Goal: Task Accomplishment & Management: Manage account settings

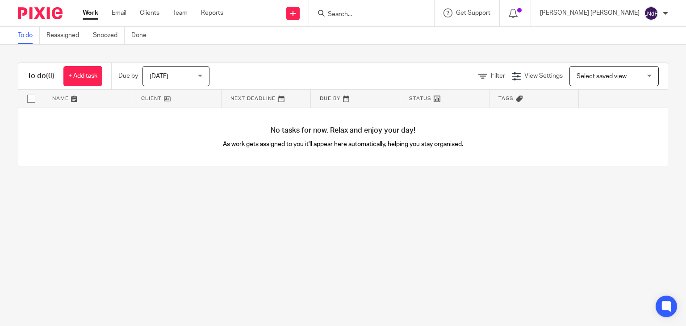
click at [189, 13] on ul "Work Email Clients Team Reports" at bounding box center [160, 12] width 154 height 9
click at [184, 15] on link "Team" at bounding box center [180, 12] width 15 height 9
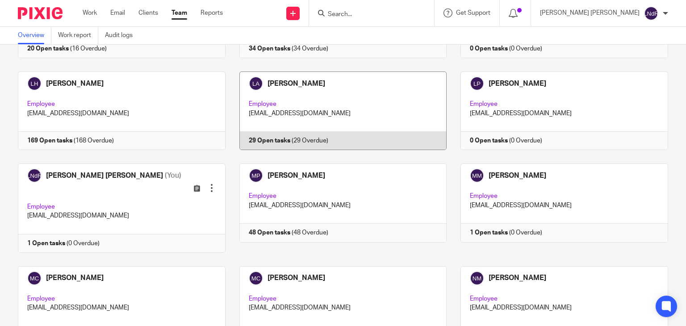
scroll to position [670, 0]
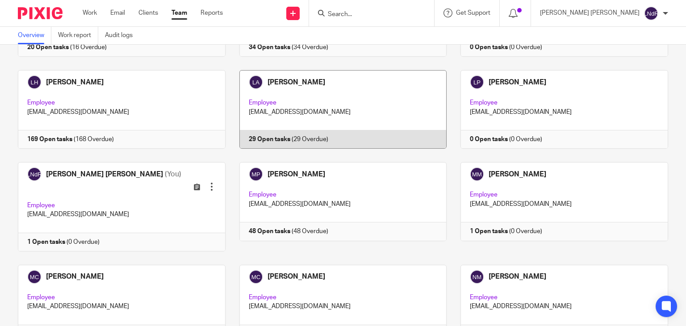
click at [331, 101] on link at bounding box center [337, 109] width 222 height 79
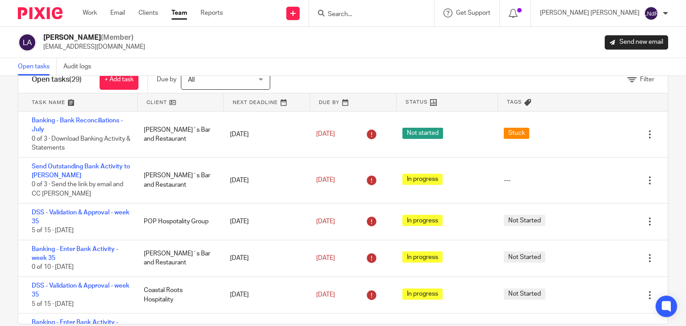
scroll to position [43, 0]
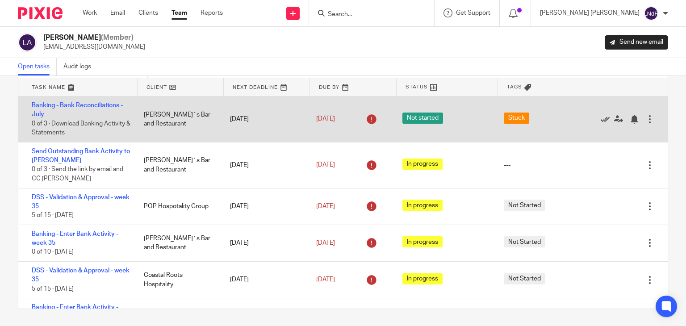
click at [601, 119] on icon at bounding box center [605, 119] width 9 height 9
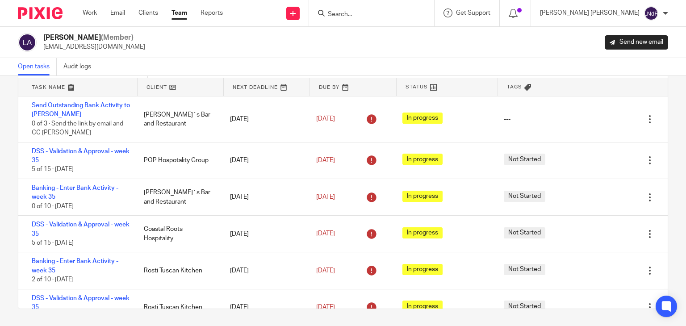
click at [601, 119] on icon at bounding box center [605, 119] width 9 height 9
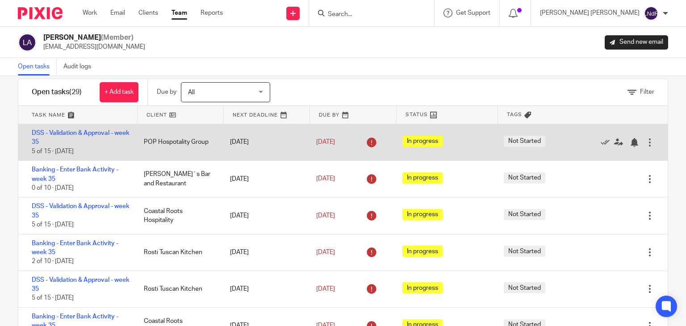
scroll to position [0, 0]
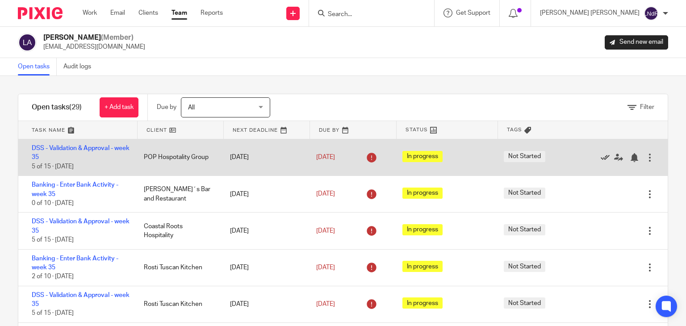
click at [601, 158] on icon at bounding box center [605, 157] width 9 height 9
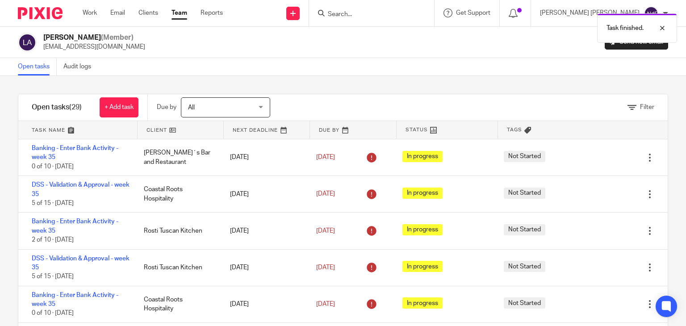
click at [601, 158] on icon at bounding box center [605, 157] width 9 height 9
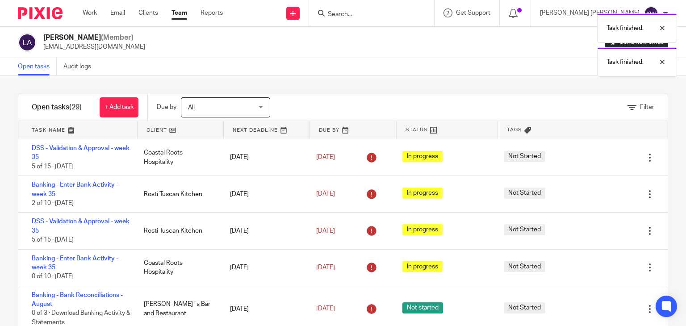
click at [601, 158] on icon at bounding box center [605, 157] width 9 height 9
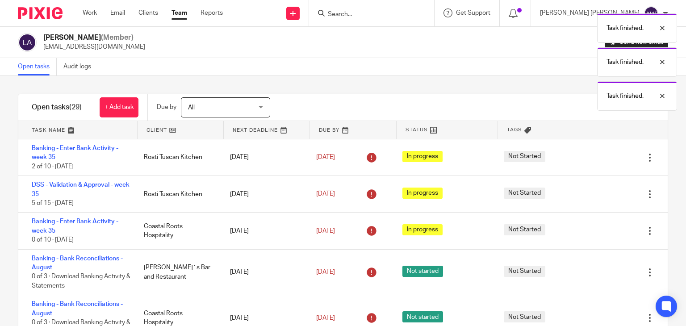
click at [601, 158] on icon at bounding box center [605, 157] width 9 height 9
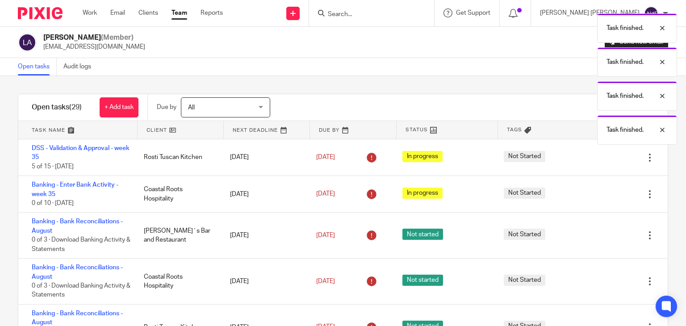
click at [601, 158] on icon at bounding box center [605, 157] width 9 height 9
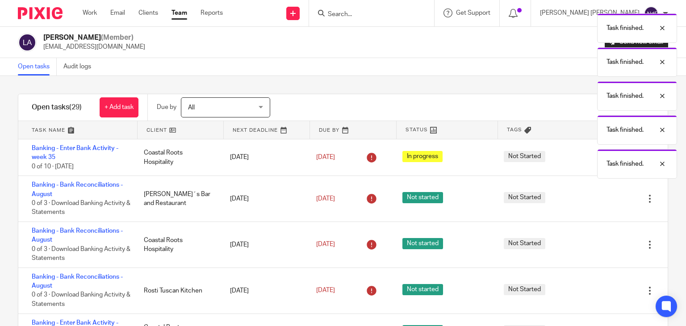
click at [586, 158] on div "Task finished. Task finished. Task finished. Task finished. Task finished." at bounding box center [510, 94] width 334 height 170
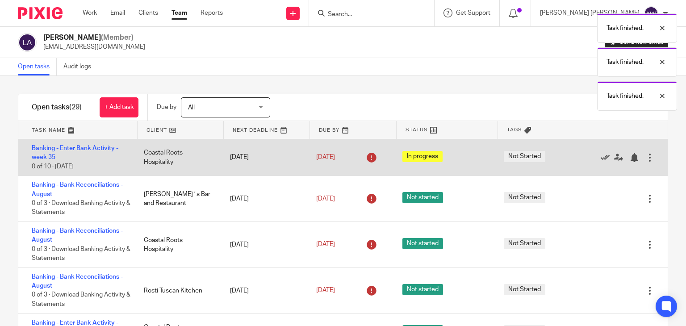
click at [601, 158] on icon at bounding box center [605, 157] width 9 height 9
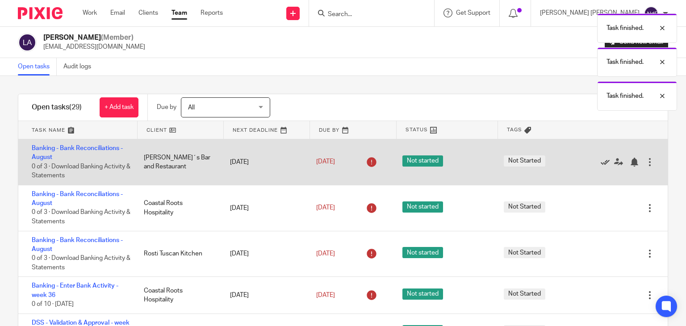
click at [601, 160] on icon at bounding box center [605, 162] width 9 height 9
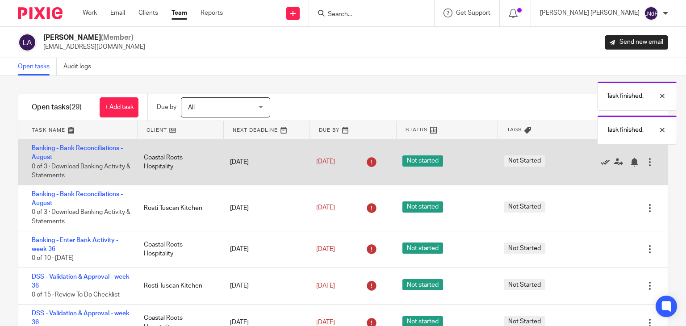
click at [601, 160] on icon at bounding box center [605, 162] width 9 height 9
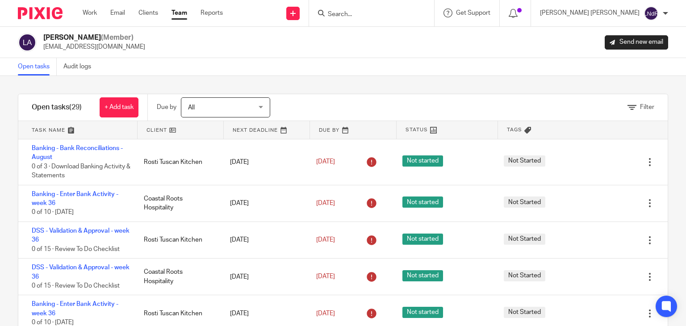
click at [601, 160] on icon at bounding box center [605, 162] width 9 height 9
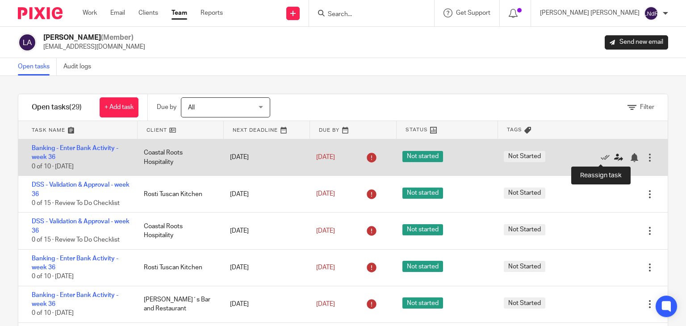
click at [615, 159] on icon at bounding box center [619, 157] width 9 height 9
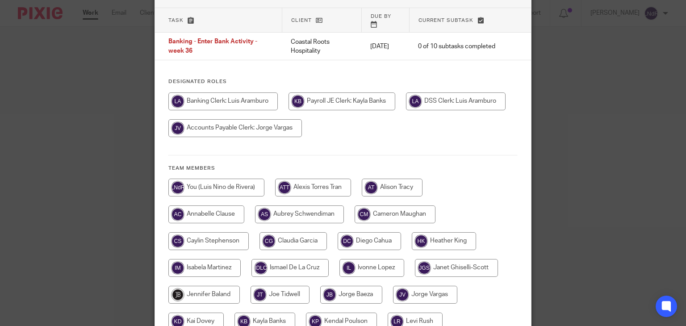
scroll to position [46, 0]
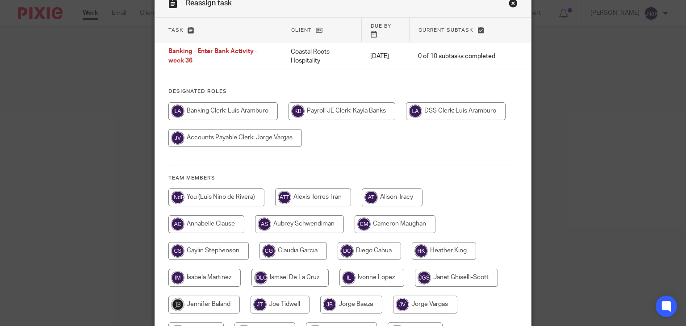
click at [218, 189] on input "radio" at bounding box center [216, 198] width 96 height 18
radio input "true"
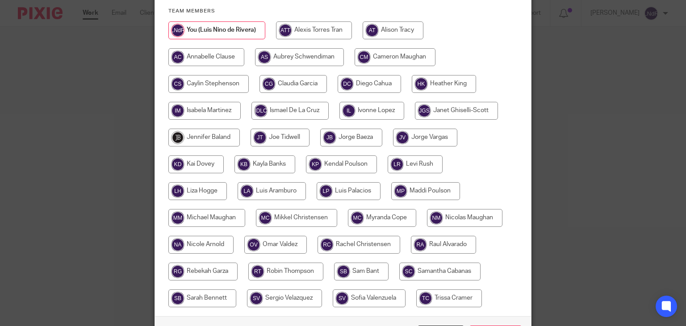
scroll to position [270, 0]
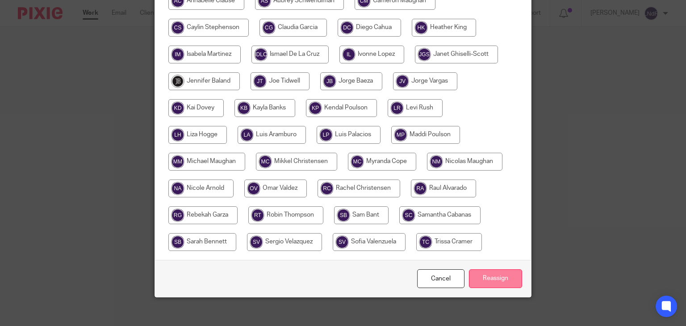
click at [501, 269] on input "Reassign" at bounding box center [495, 278] width 53 height 19
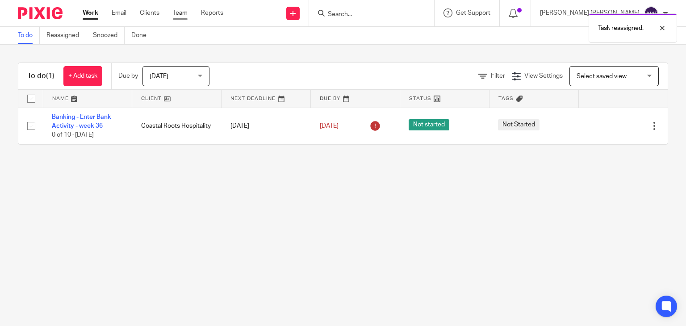
click at [177, 14] on link "Team" at bounding box center [180, 12] width 15 height 9
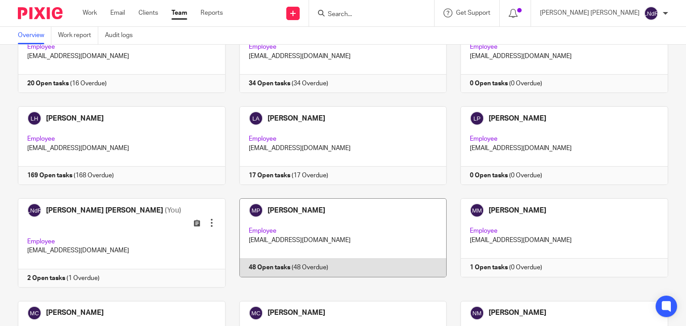
scroll to position [670, 0]
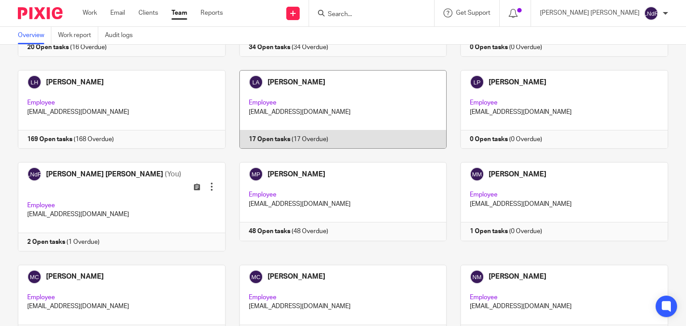
click at [367, 128] on link at bounding box center [337, 109] width 222 height 79
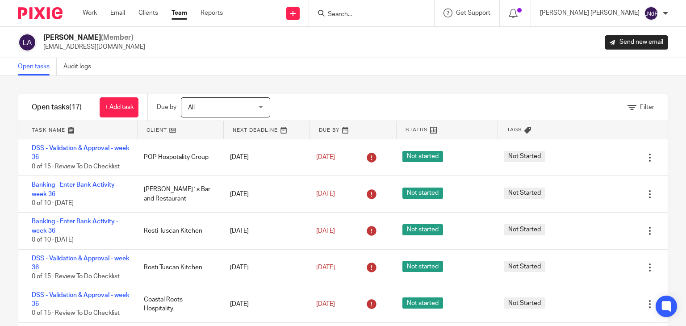
scroll to position [43, 0]
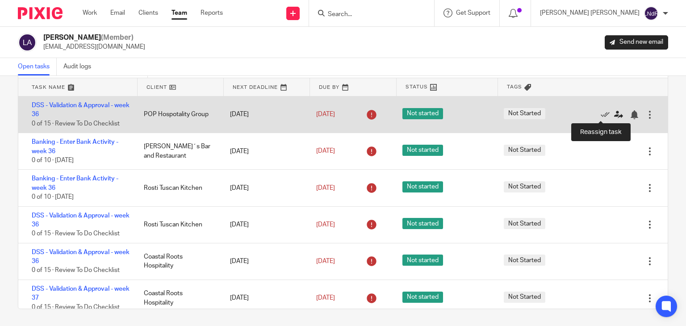
click at [615, 117] on icon at bounding box center [619, 114] width 9 height 9
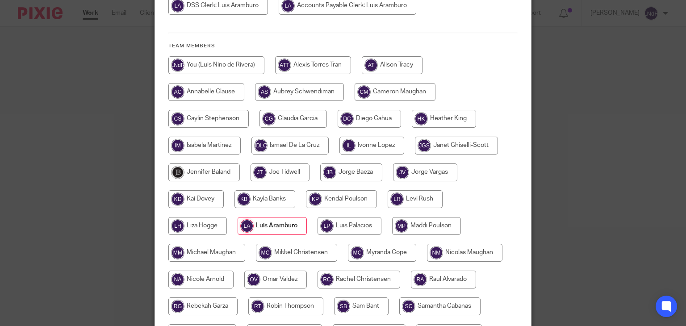
scroll to position [223, 0]
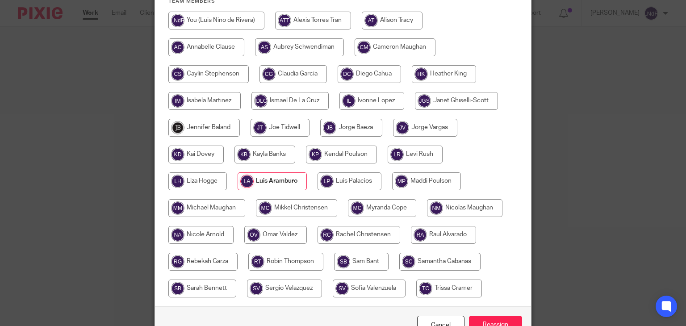
click at [195, 199] on input "radio" at bounding box center [206, 208] width 77 height 18
radio input "true"
click at [479, 317] on input "Reassign" at bounding box center [495, 325] width 53 height 19
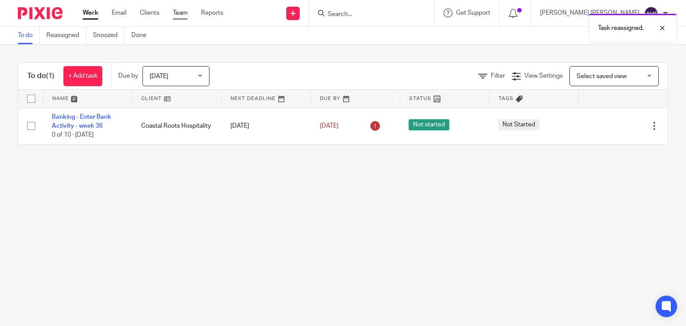
click at [181, 11] on link "Team" at bounding box center [180, 12] width 15 height 9
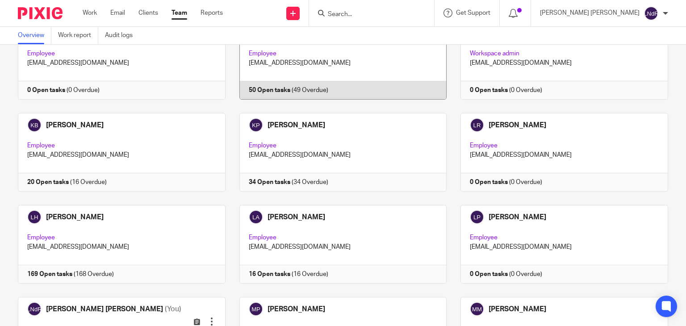
scroll to position [536, 0]
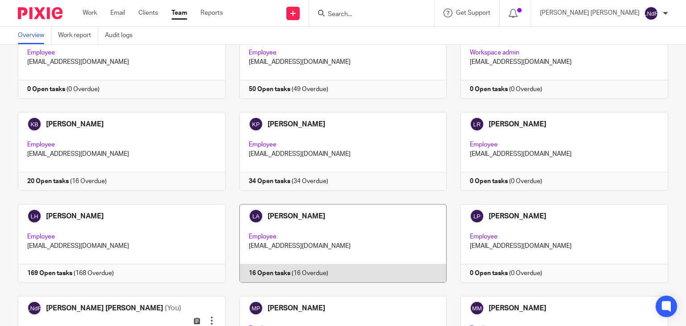
click at [375, 224] on link at bounding box center [337, 243] width 222 height 79
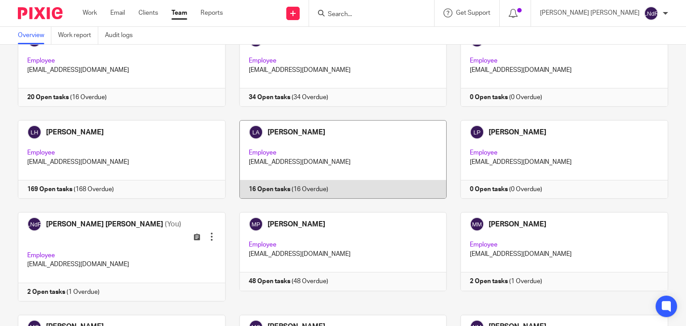
scroll to position [626, 0]
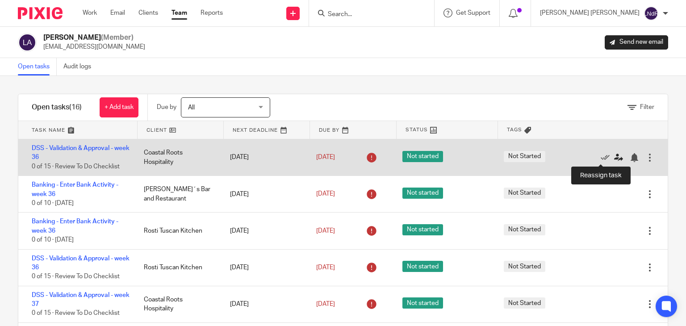
click at [615, 159] on icon at bounding box center [619, 157] width 9 height 9
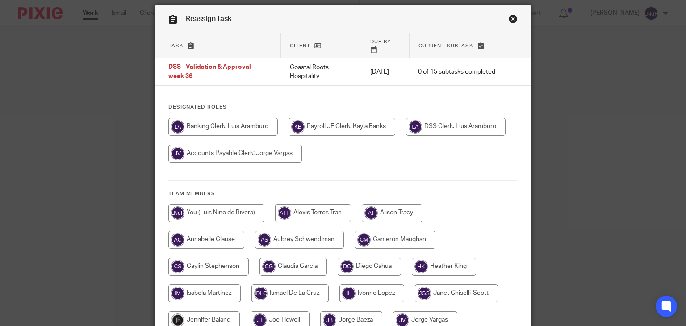
scroll to position [45, 0]
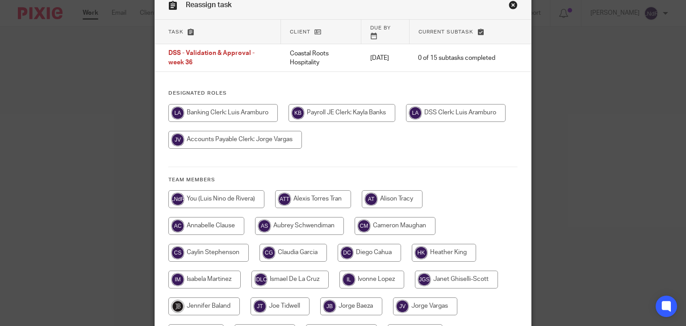
click at [194, 190] on input "radio" at bounding box center [216, 199] width 96 height 18
radio input "true"
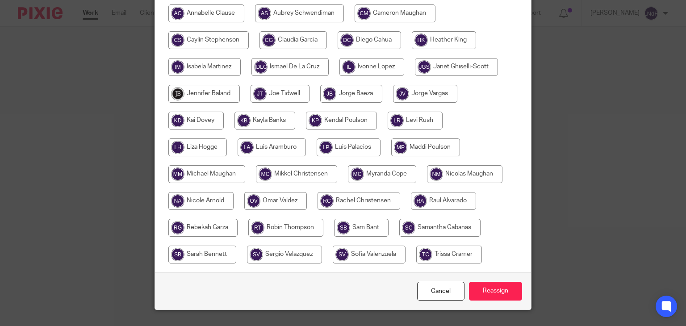
scroll to position [268, 0]
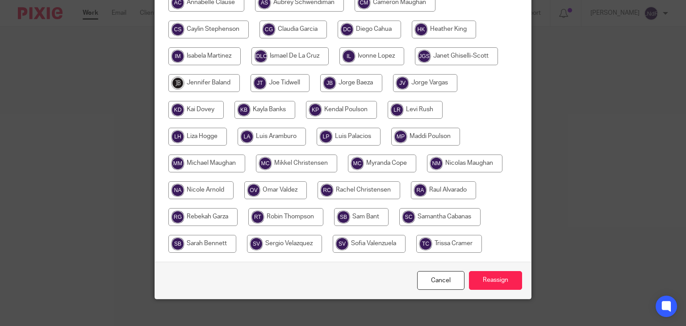
click at [358, 235] on input "radio" at bounding box center [369, 244] width 73 height 18
radio input "true"
click at [485, 272] on input "Reassign" at bounding box center [495, 280] width 53 height 19
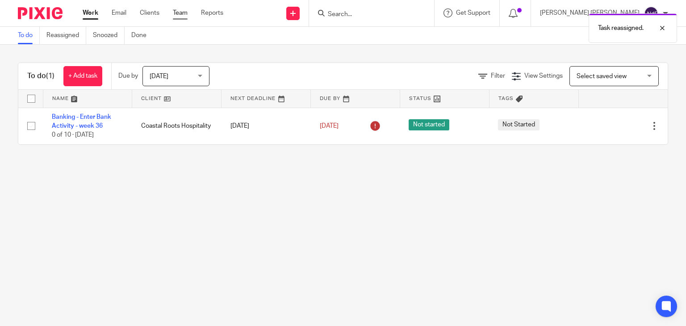
click at [180, 15] on link "Team" at bounding box center [180, 12] width 15 height 9
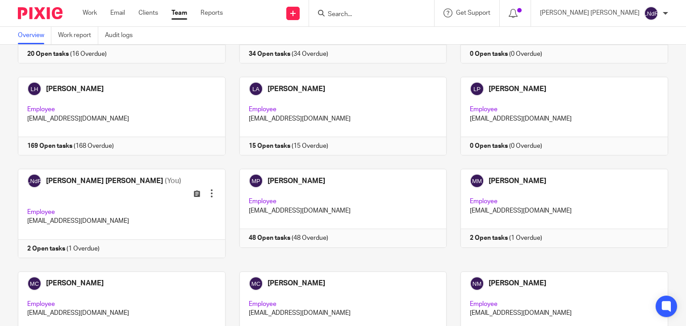
scroll to position [670, 0]
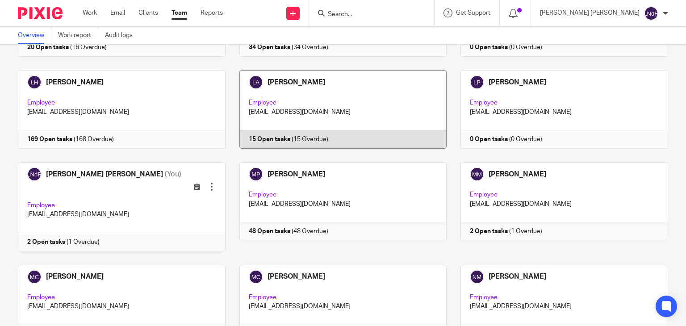
click at [338, 106] on link at bounding box center [337, 109] width 222 height 79
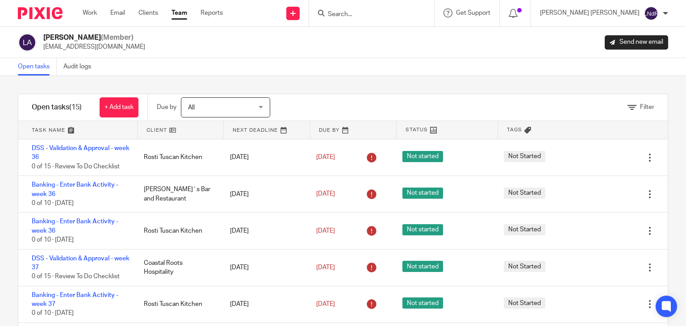
scroll to position [43, 0]
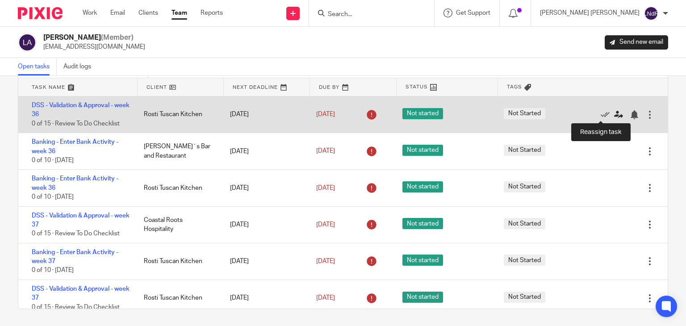
click at [615, 114] on icon at bounding box center [619, 114] width 9 height 9
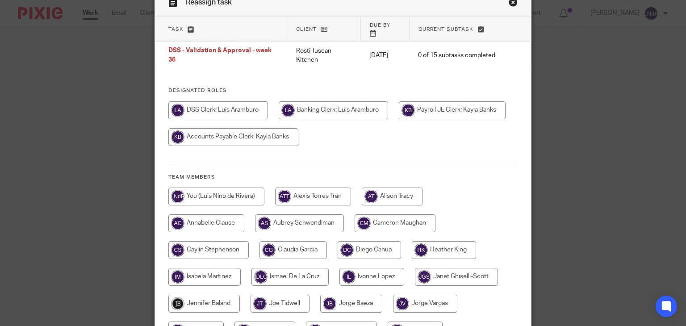
scroll to position [89, 0]
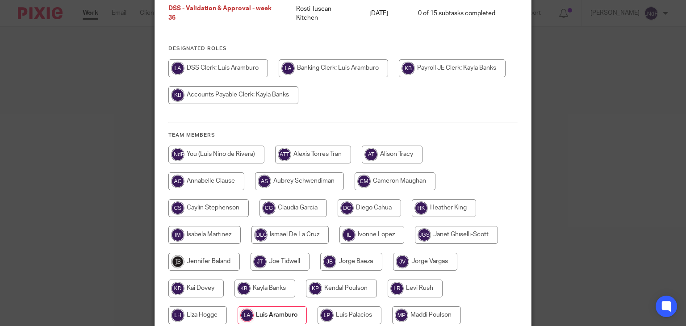
click at [459, 63] on input "radio" at bounding box center [452, 68] width 107 height 18
radio input "true"
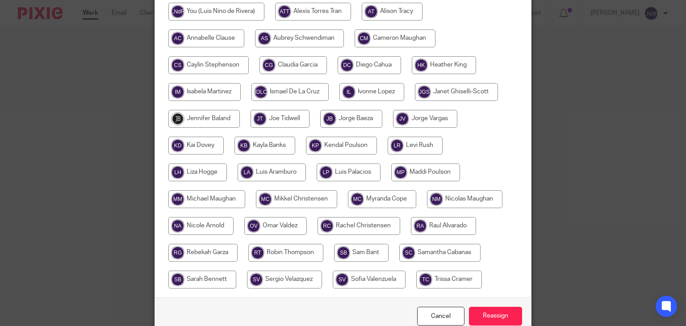
scroll to position [270, 0]
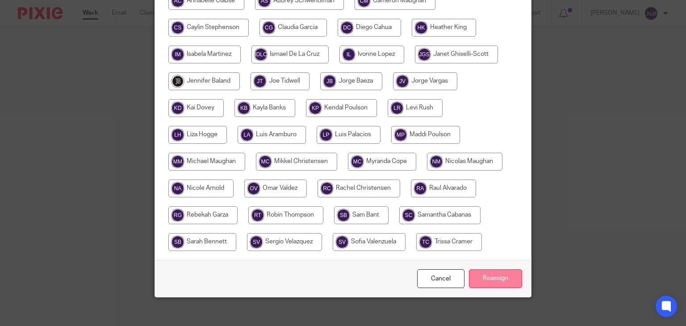
click at [498, 271] on input "Reassign" at bounding box center [495, 278] width 53 height 19
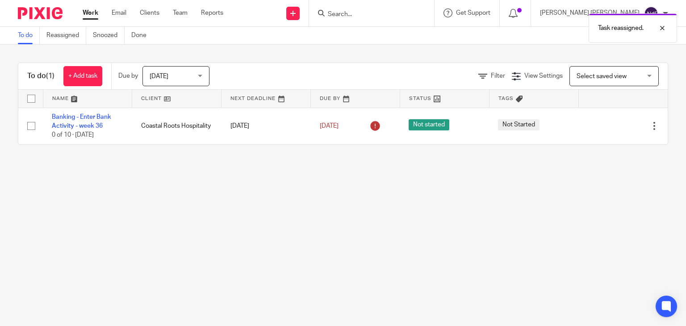
click at [172, 12] on ul "Work Email Clients Team Reports" at bounding box center [160, 12] width 154 height 9
click at [177, 14] on link "Team" at bounding box center [180, 12] width 15 height 9
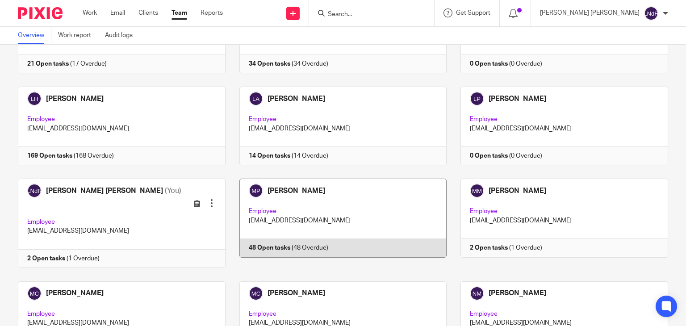
scroll to position [670, 0]
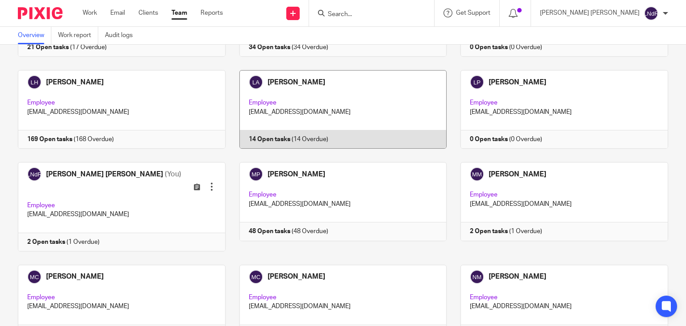
click at [374, 117] on link at bounding box center [337, 109] width 222 height 79
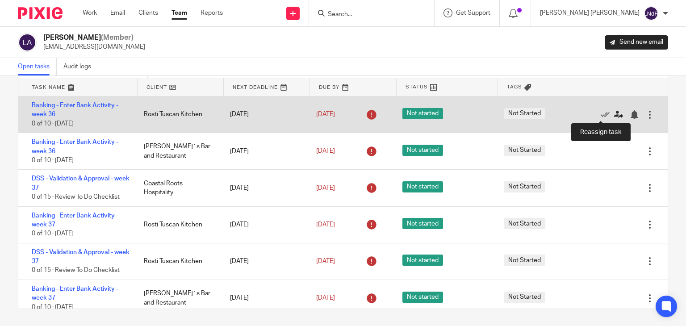
click at [615, 116] on icon at bounding box center [619, 114] width 9 height 9
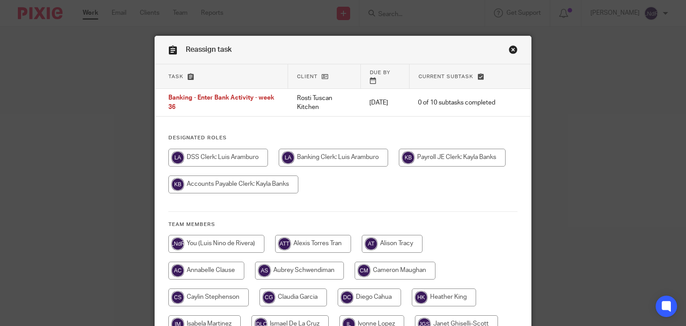
click at [211, 235] on input "radio" at bounding box center [216, 244] width 96 height 18
radio input "true"
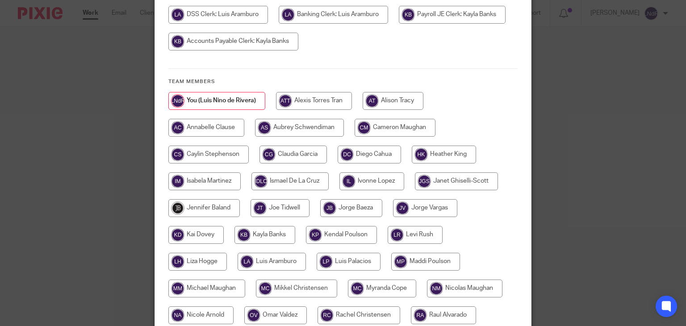
scroll to position [268, 0]
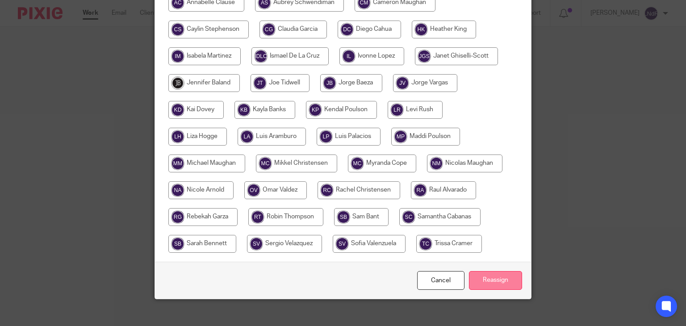
click at [484, 275] on input "Reassign" at bounding box center [495, 280] width 53 height 19
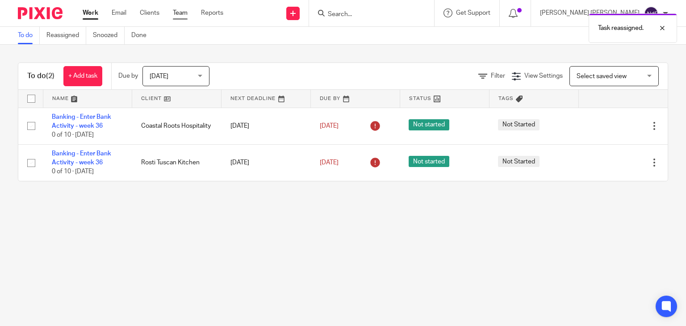
click at [183, 13] on link "Team" at bounding box center [180, 12] width 15 height 9
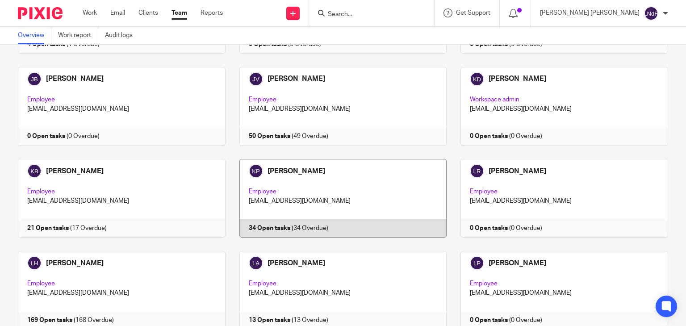
scroll to position [492, 0]
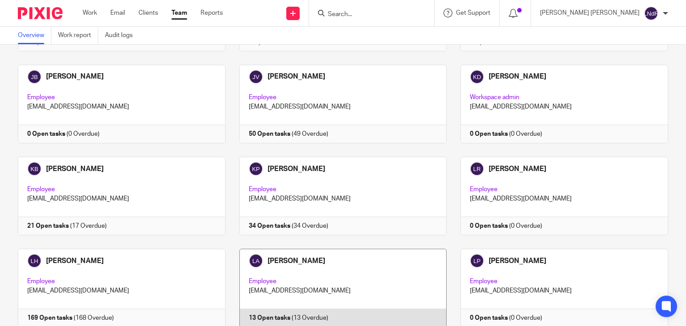
click at [341, 268] on link at bounding box center [337, 288] width 222 height 79
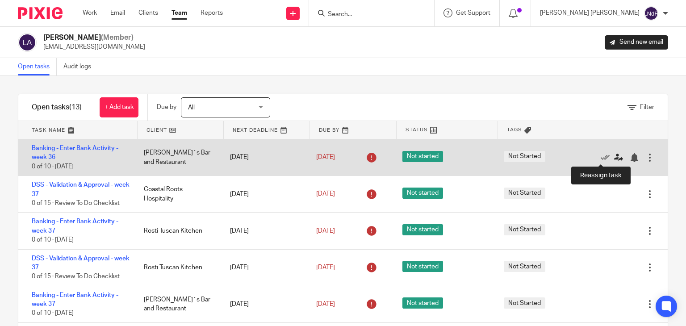
click at [615, 158] on icon at bounding box center [619, 157] width 9 height 9
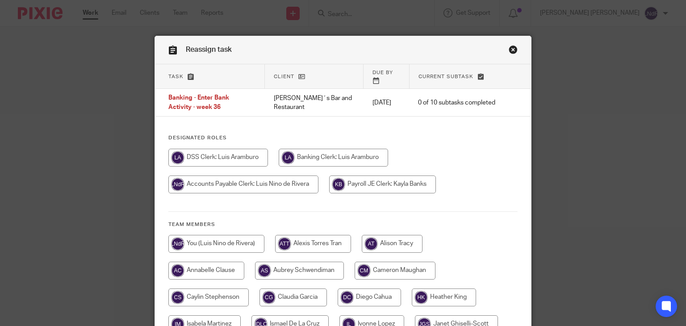
click at [195, 240] on input "radio" at bounding box center [216, 244] width 96 height 18
radio input "true"
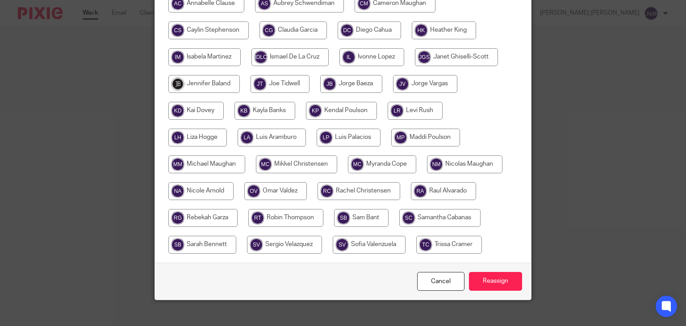
scroll to position [268, 0]
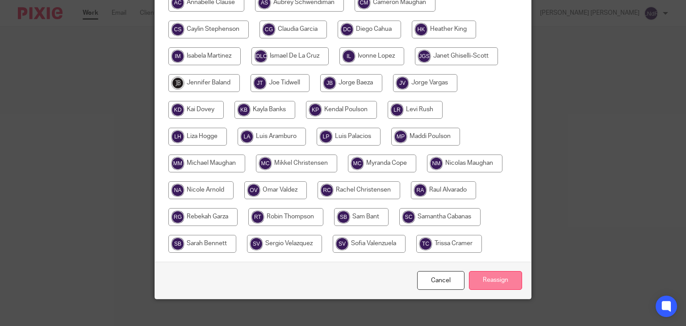
click at [486, 273] on input "Reassign" at bounding box center [495, 280] width 53 height 19
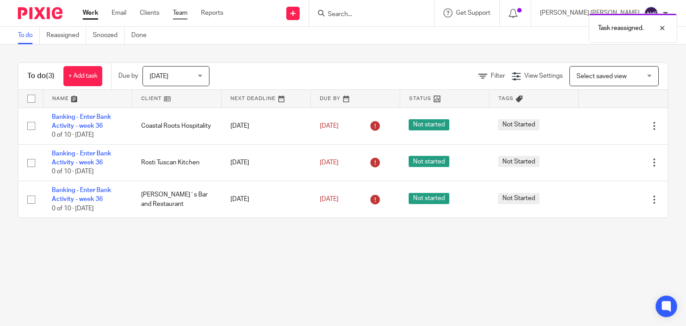
click at [177, 15] on link "Team" at bounding box center [180, 12] width 15 height 9
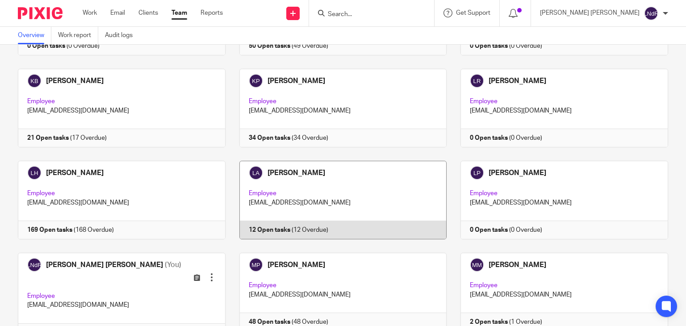
scroll to position [581, 0]
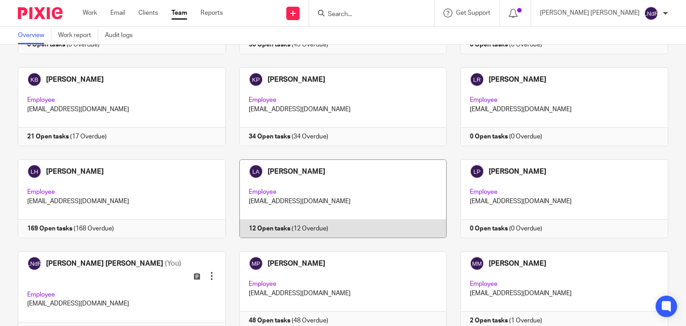
click at [374, 206] on link at bounding box center [337, 199] width 222 height 79
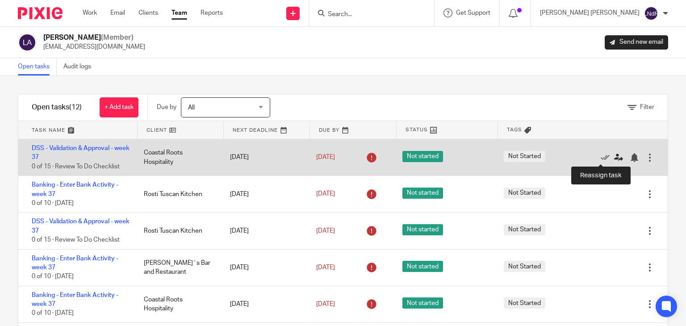
click at [615, 157] on icon at bounding box center [619, 157] width 9 height 9
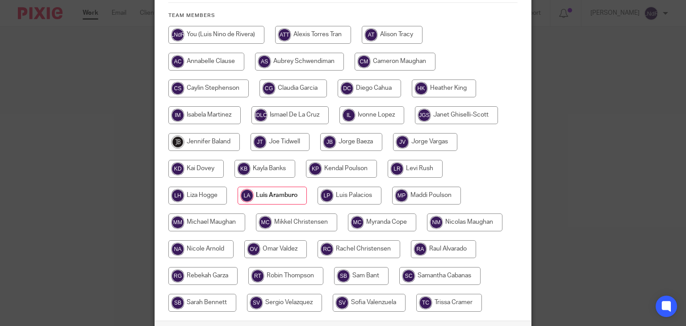
scroll to position [268, 0]
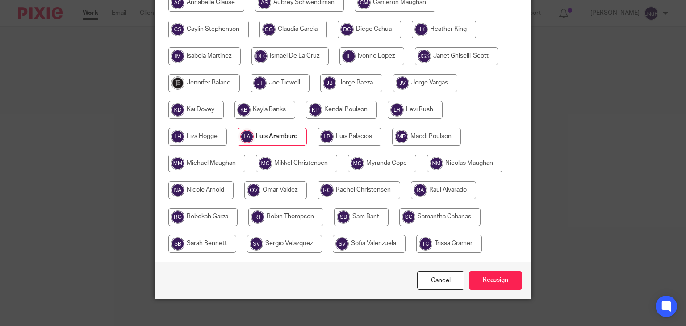
click at [355, 238] on input "radio" at bounding box center [369, 244] width 73 height 18
radio input "true"
click at [493, 272] on input "Reassign" at bounding box center [495, 280] width 53 height 19
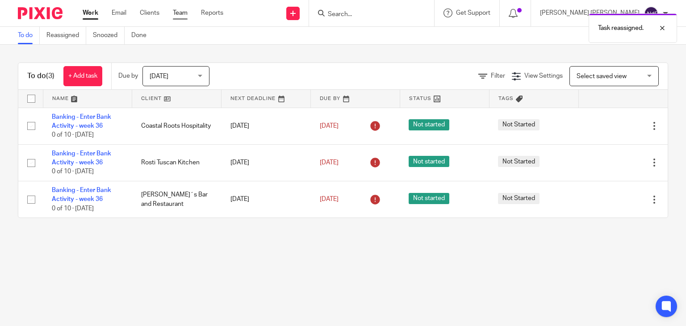
click at [176, 14] on link "Team" at bounding box center [180, 12] width 15 height 9
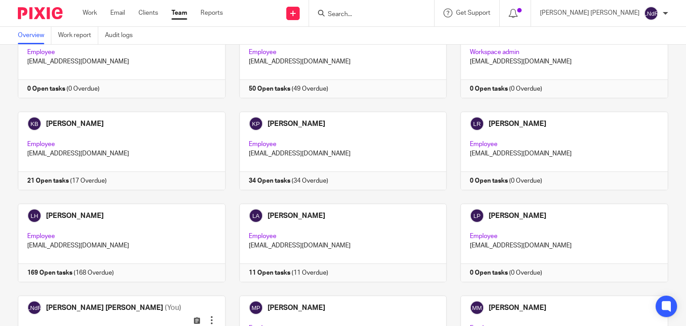
scroll to position [536, 0]
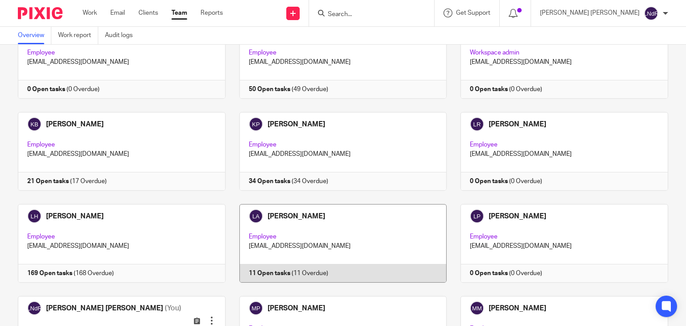
click at [345, 232] on link at bounding box center [337, 243] width 222 height 79
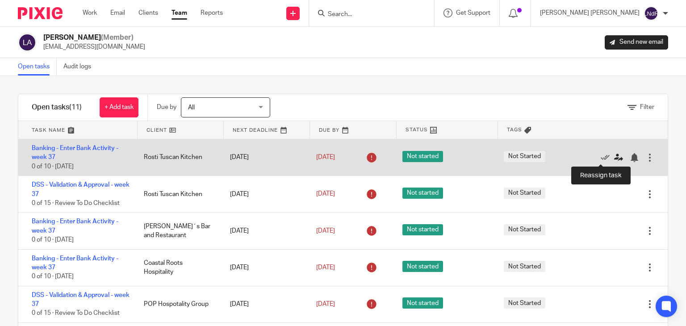
click at [615, 158] on icon at bounding box center [619, 157] width 9 height 9
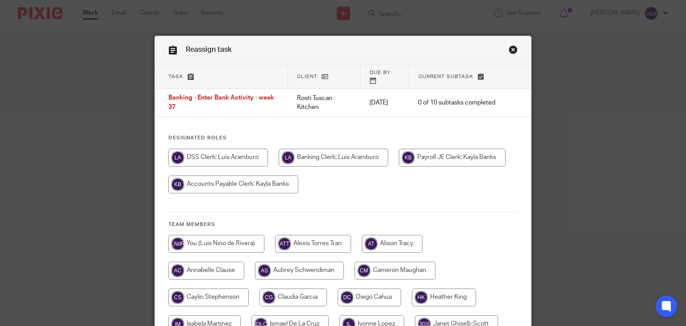
click at [196, 240] on input "radio" at bounding box center [216, 244] width 96 height 18
radio input "true"
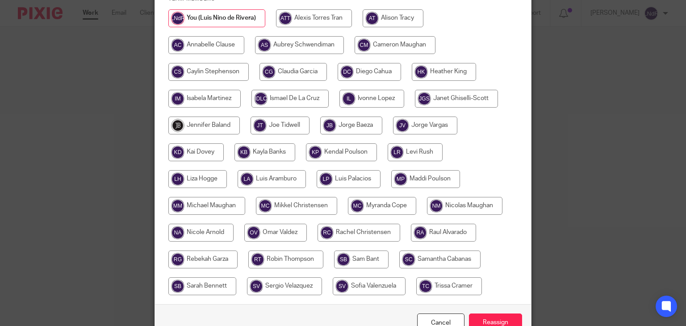
scroll to position [268, 0]
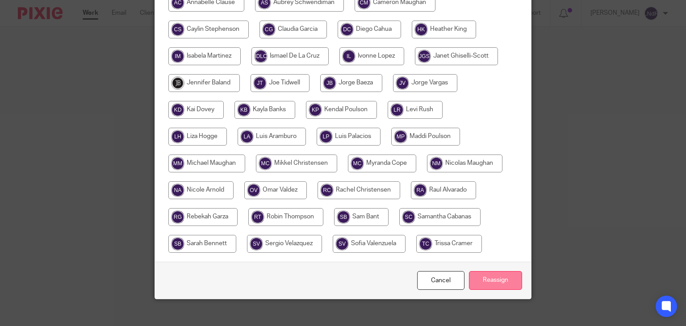
click at [488, 272] on input "Reassign" at bounding box center [495, 280] width 53 height 19
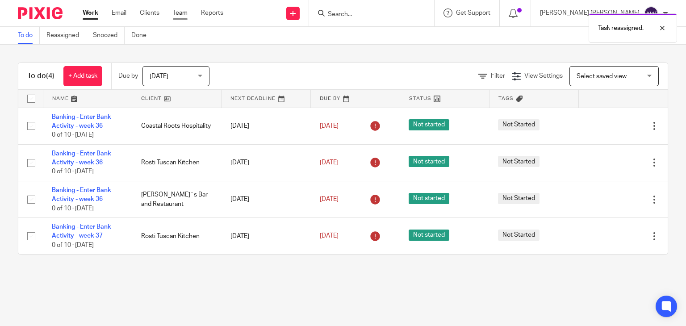
click at [177, 17] on link "Team" at bounding box center [180, 12] width 15 height 9
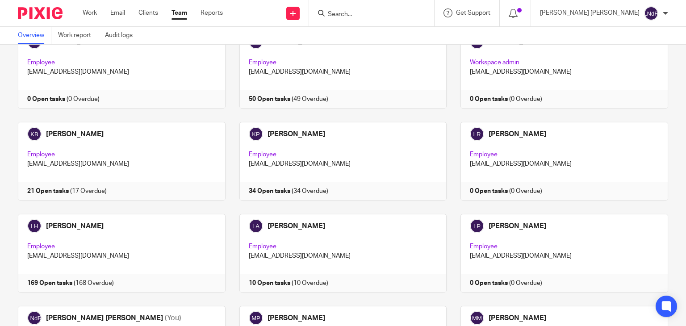
scroll to position [536, 0]
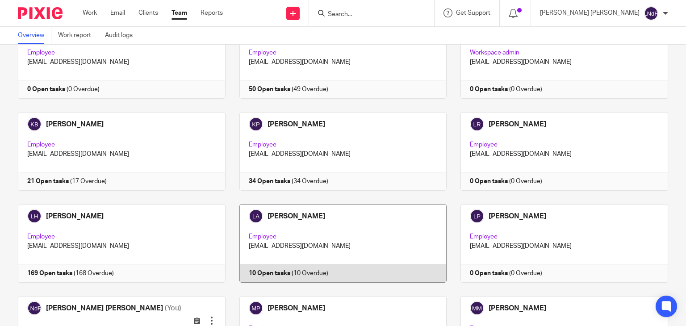
click at [333, 230] on link at bounding box center [337, 243] width 222 height 79
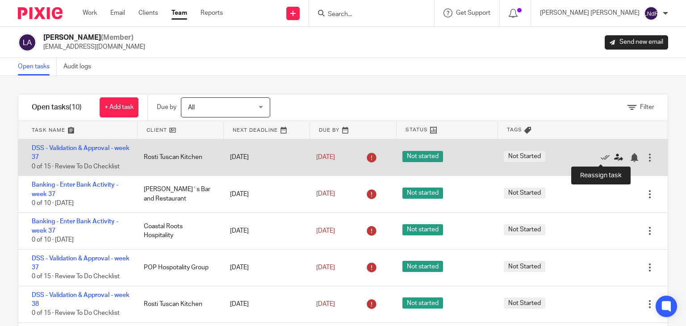
click at [615, 156] on icon at bounding box center [619, 157] width 9 height 9
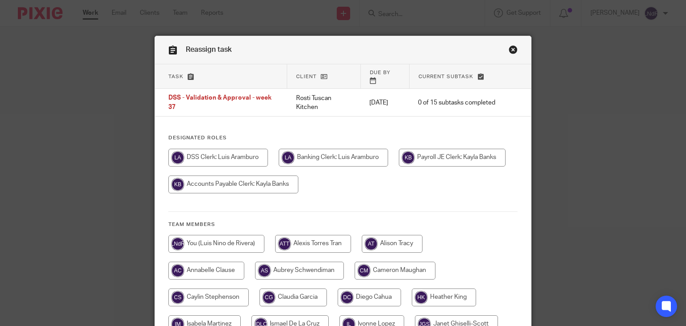
click at [469, 153] on input "radio" at bounding box center [452, 158] width 107 height 18
radio input "true"
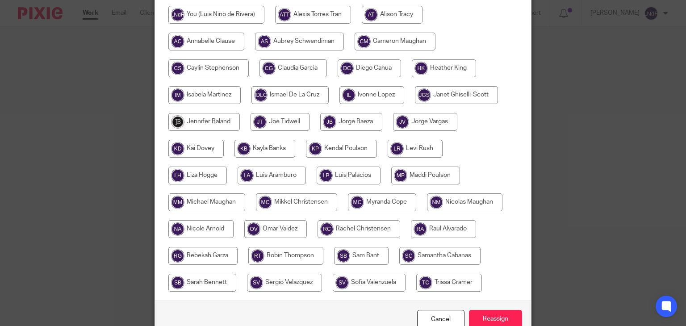
scroll to position [270, 0]
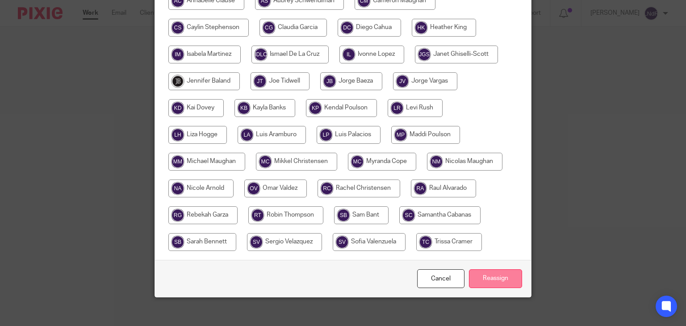
click at [490, 269] on input "Reassign" at bounding box center [495, 278] width 53 height 19
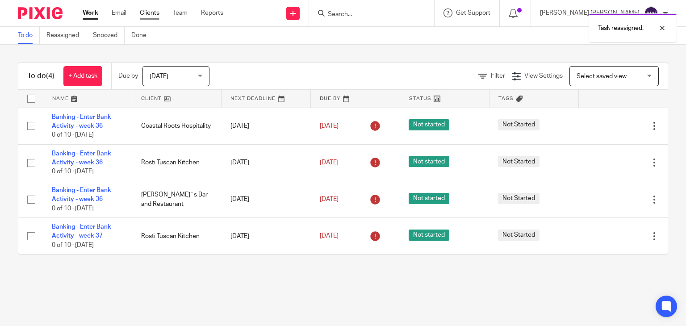
click at [152, 13] on link "Clients" at bounding box center [150, 12] width 20 height 9
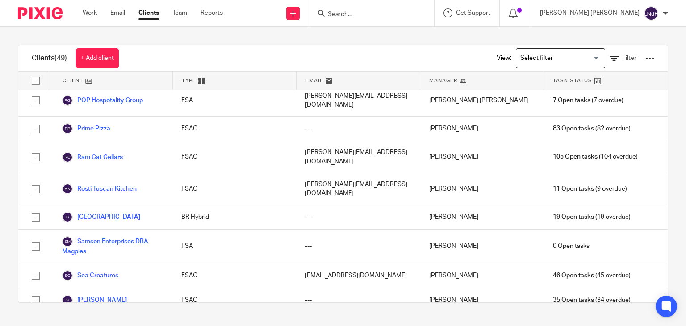
scroll to position [760, 0]
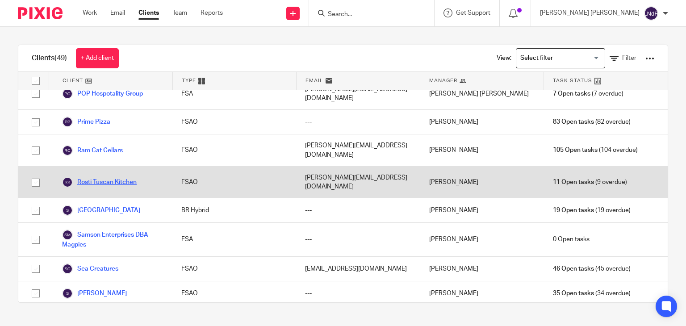
click at [118, 177] on link "Rosti Tuscan Kitchen" at bounding box center [99, 182] width 75 height 11
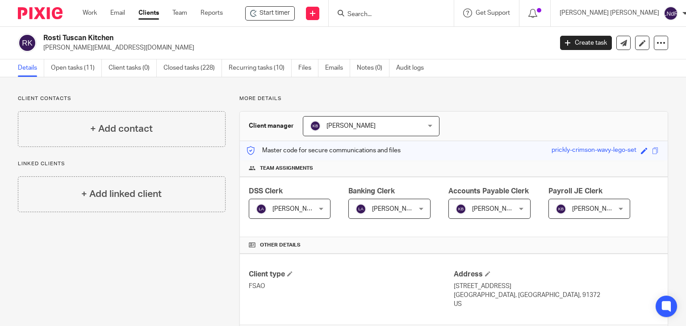
click at [293, 209] on span "[PERSON_NAME]" at bounding box center [297, 209] width 49 height 6
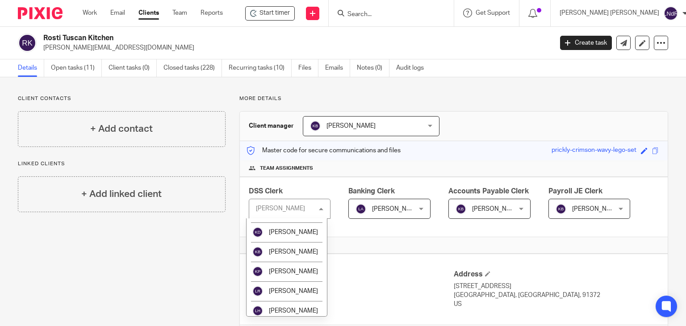
scroll to position [402, 0]
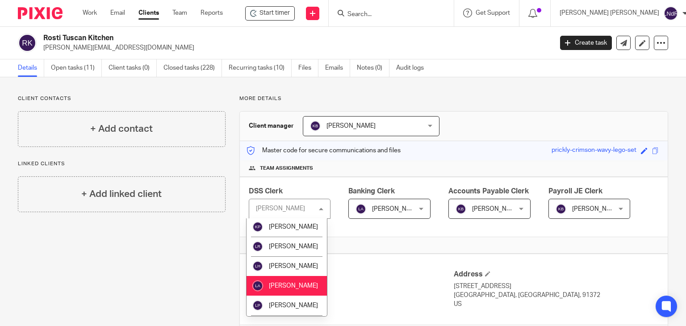
click at [290, 210] on span "[PERSON_NAME]" at bounding box center [293, 207] width 49 height 6
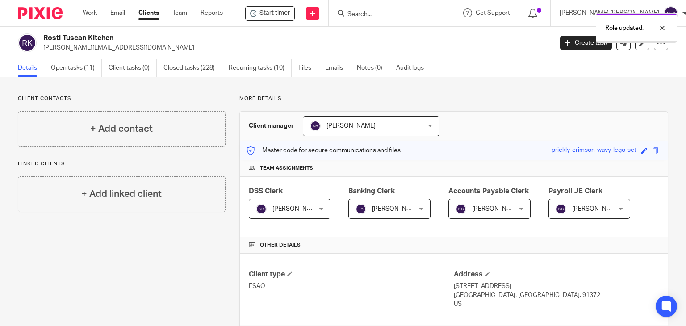
click at [388, 206] on span "[PERSON_NAME]" at bounding box center [396, 209] width 49 height 6
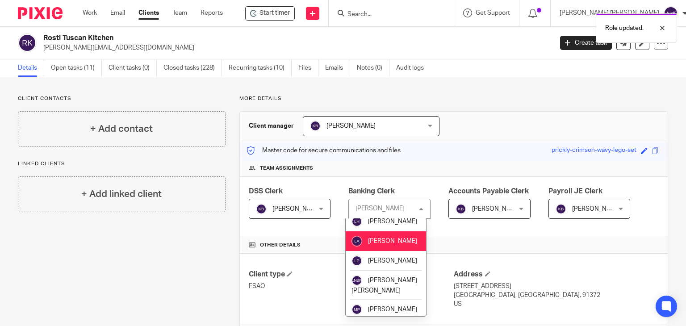
scroll to position [492, 0]
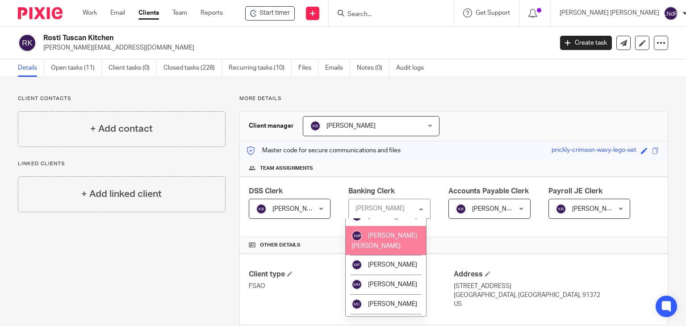
click at [386, 249] on span "[PERSON_NAME] [PERSON_NAME]" at bounding box center [385, 241] width 66 height 16
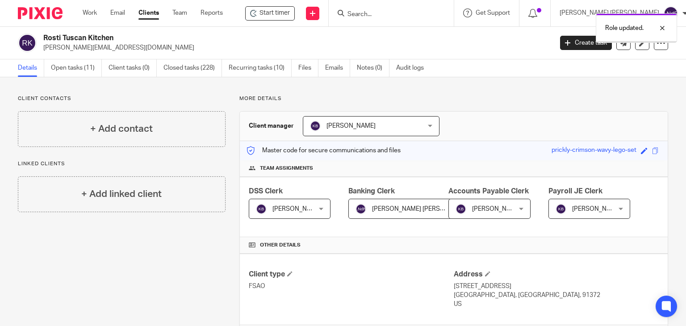
scroll to position [45, 0]
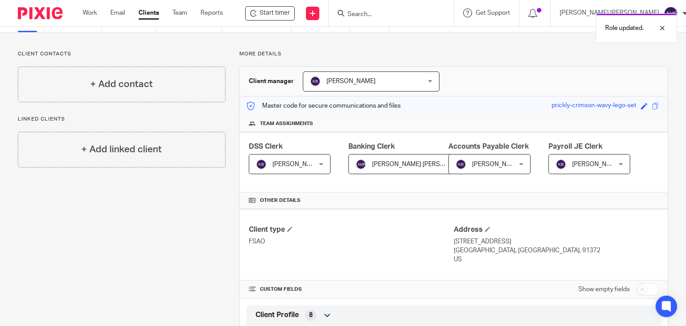
click at [538, 207] on div "Other details" at bounding box center [454, 201] width 428 height 17
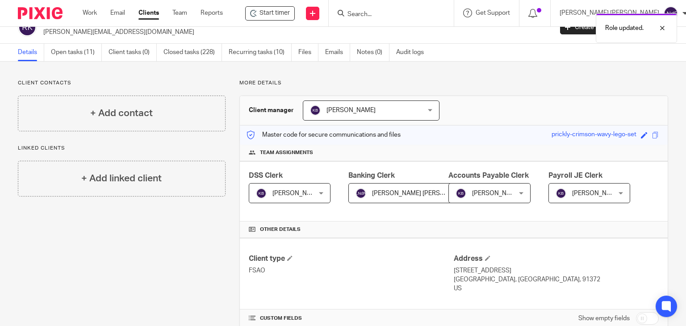
scroll to position [0, 0]
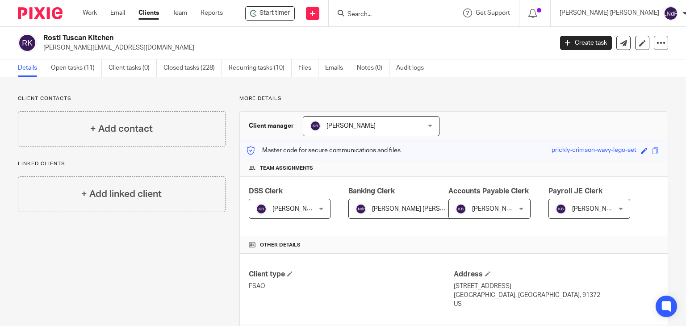
click at [151, 15] on link "Clients" at bounding box center [149, 12] width 21 height 9
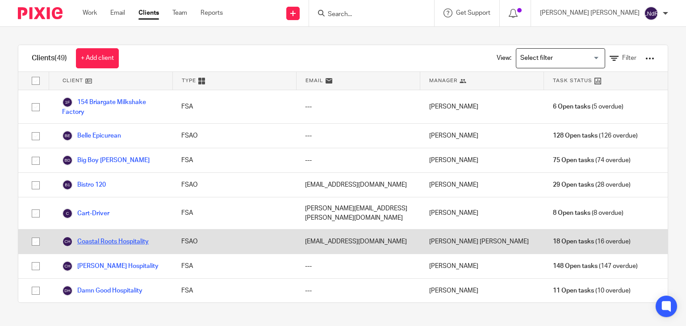
click at [116, 239] on link "Coastal Roots Hospitality" at bounding box center [105, 241] width 87 height 11
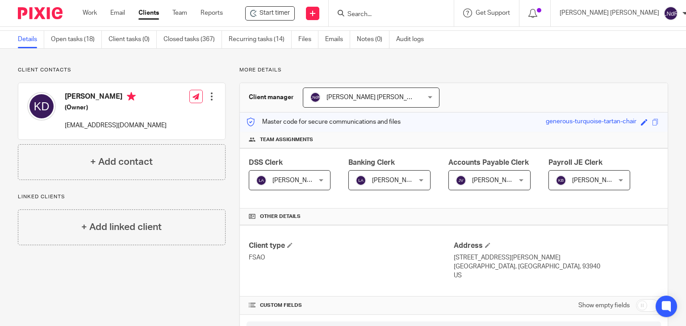
scroll to position [45, 0]
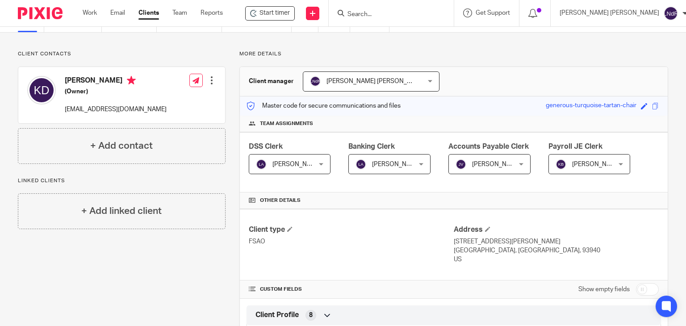
click at [297, 167] on span "[PERSON_NAME]" at bounding box center [285, 164] width 59 height 19
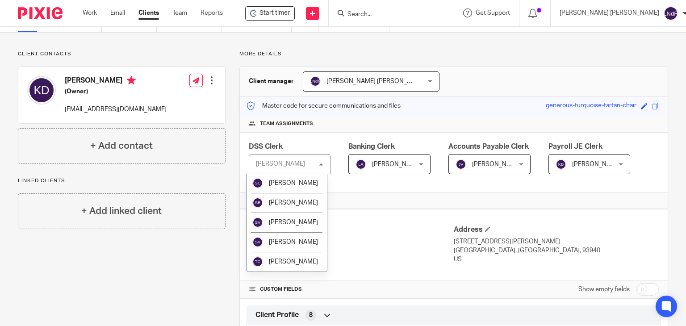
scroll to position [894, 0]
click at [283, 245] on span "[PERSON_NAME]" at bounding box center [293, 242] width 49 height 6
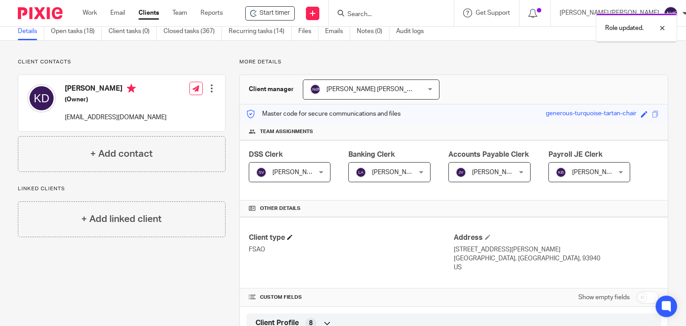
scroll to position [89, 0]
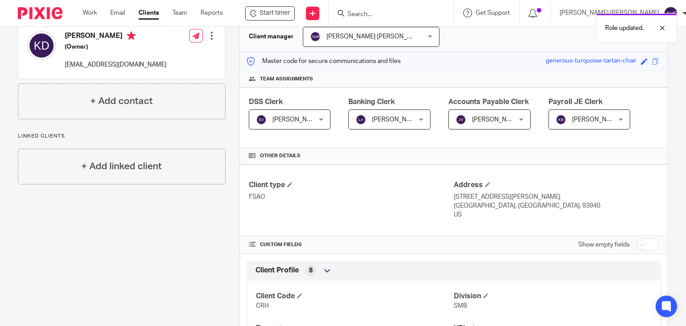
click at [402, 128] on span "[PERSON_NAME]" at bounding box center [385, 119] width 59 height 19
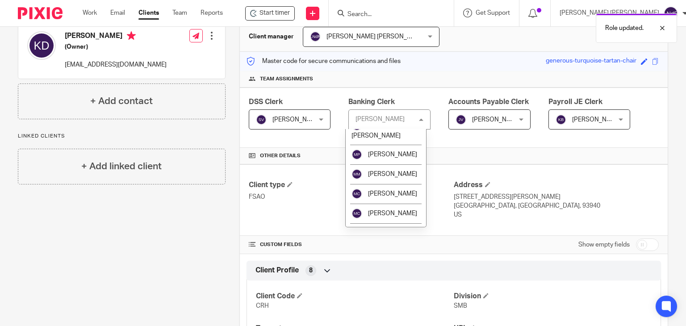
scroll to position [536, 0]
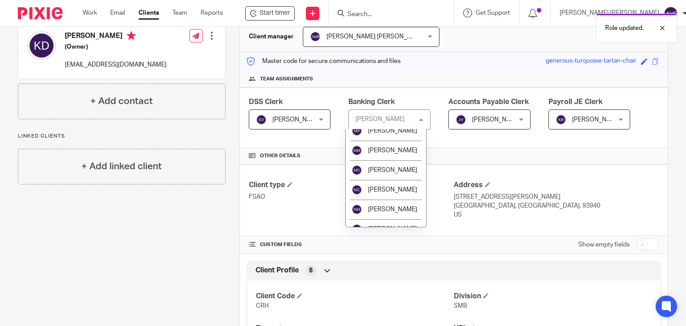
click at [392, 121] on li "[PERSON_NAME] [PERSON_NAME]" at bounding box center [386, 106] width 80 height 29
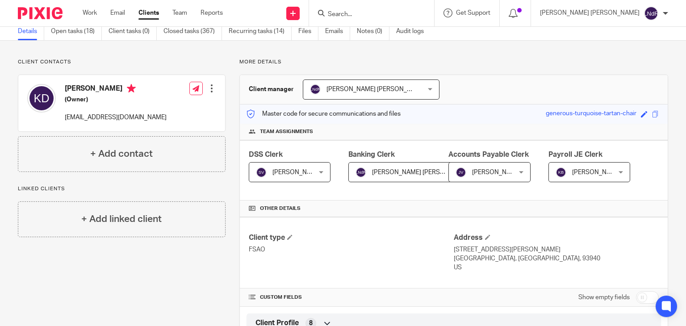
scroll to position [89, 0]
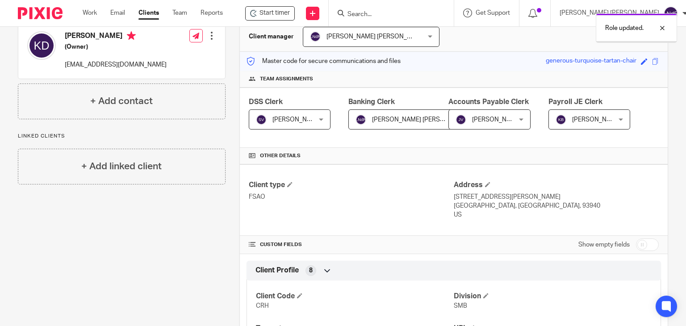
click at [588, 122] on span "[PERSON_NAME]" at bounding box center [597, 120] width 49 height 6
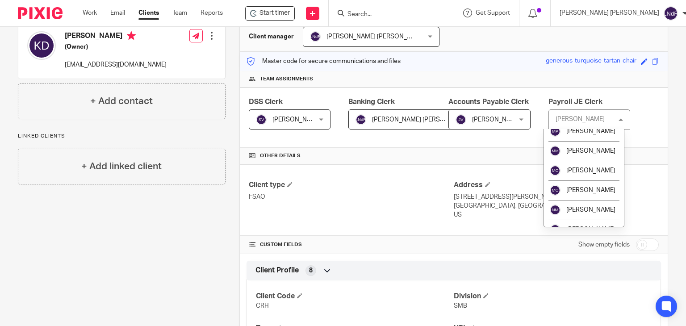
scroll to position [536, 0]
click at [576, 121] on li "[PERSON_NAME] [PERSON_NAME]" at bounding box center [584, 106] width 80 height 29
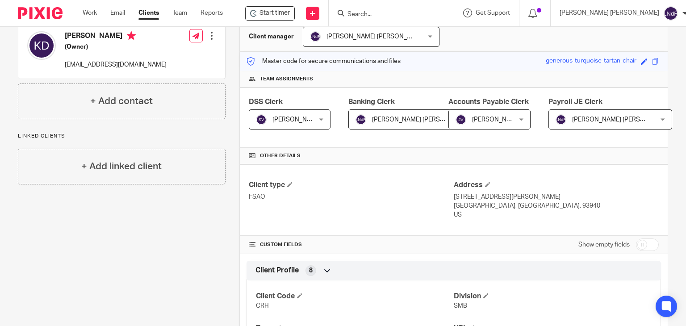
click at [608, 199] on p "[STREET_ADDRESS][PERSON_NAME]" at bounding box center [556, 197] width 205 height 9
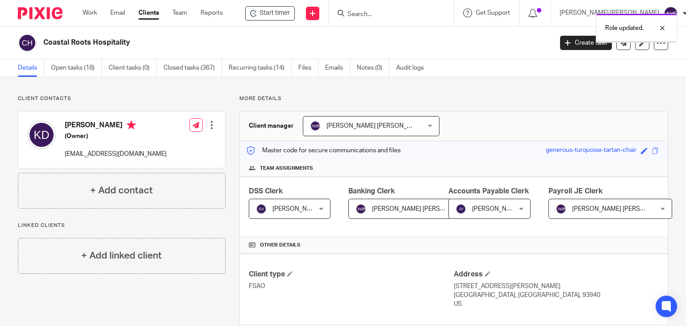
click at [595, 207] on span "[PERSON_NAME] [PERSON_NAME]" at bounding box center [623, 209] width 100 height 6
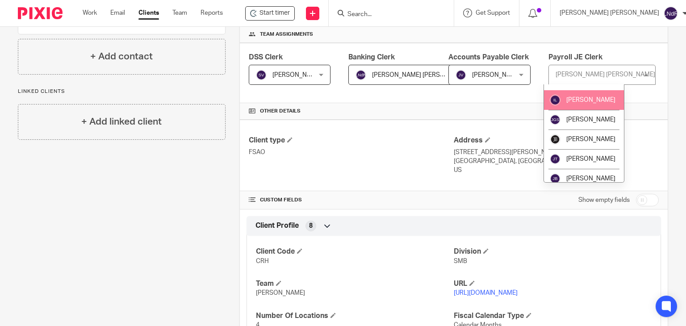
scroll to position [223, 0]
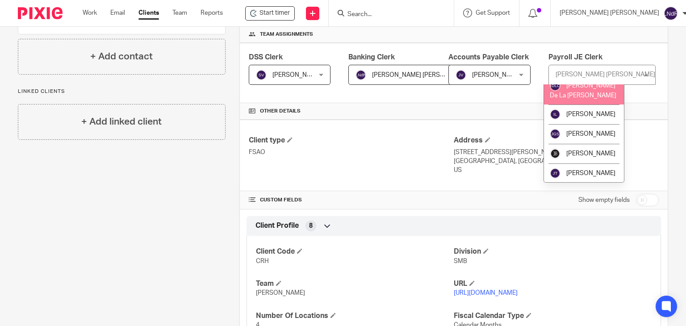
click at [588, 105] on li "Ismael De La Cruz" at bounding box center [584, 90] width 80 height 29
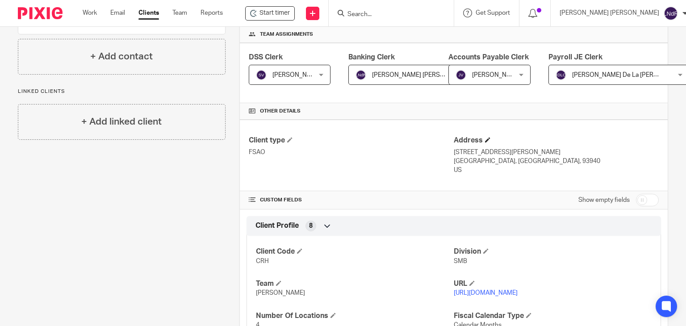
click at [634, 136] on h4 "Address" at bounding box center [556, 140] width 205 height 9
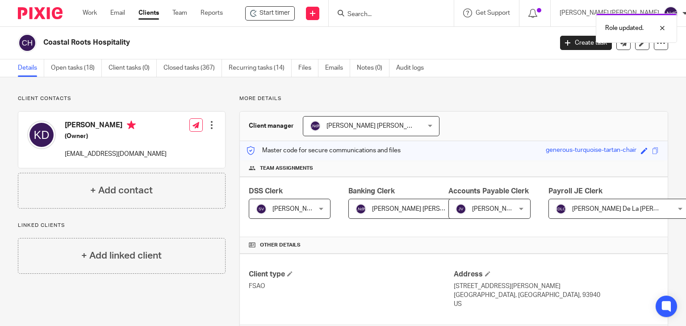
click at [149, 17] on link "Clients" at bounding box center [149, 12] width 21 height 9
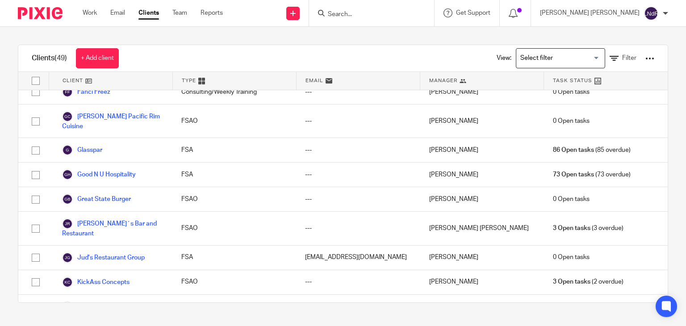
scroll to position [268, 0]
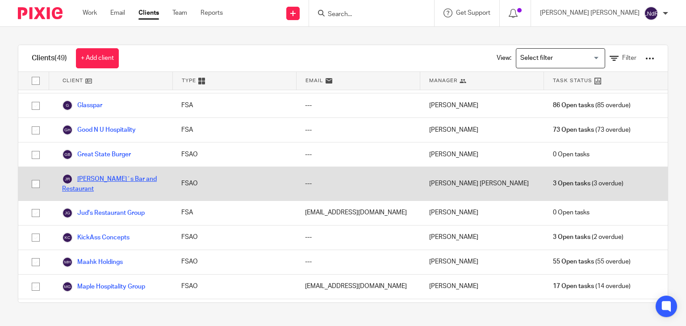
click at [114, 175] on link "[PERSON_NAME]´s Bar and Restaurant" at bounding box center [112, 184] width 101 height 20
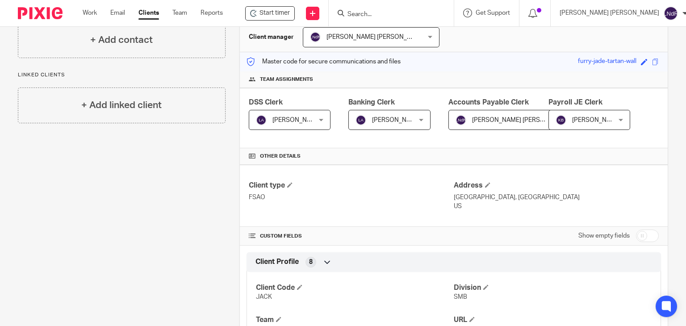
scroll to position [89, 0]
click at [293, 123] on span "Luis Aramburo" at bounding box center [285, 119] width 59 height 19
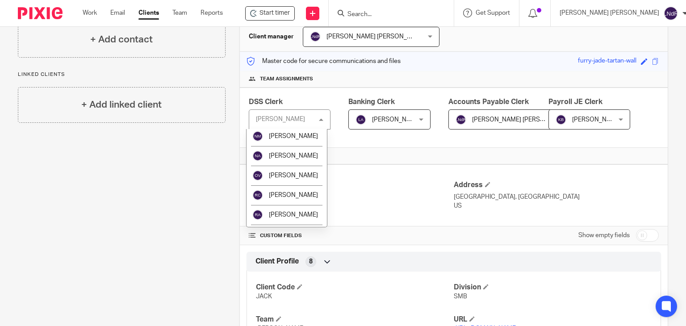
scroll to position [626, 0]
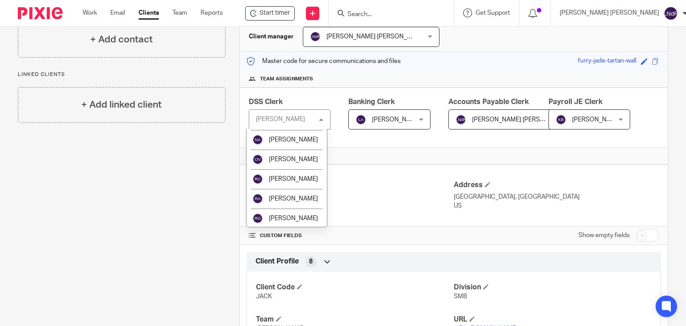
click at [288, 71] on li "Michael Maughan" at bounding box center [287, 61] width 80 height 20
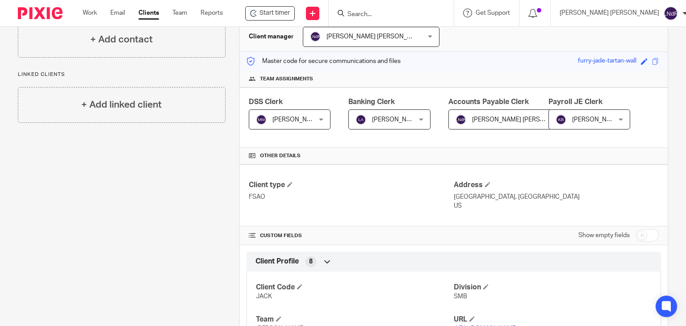
click at [404, 119] on span "Luis Aramburo" at bounding box center [396, 120] width 49 height 6
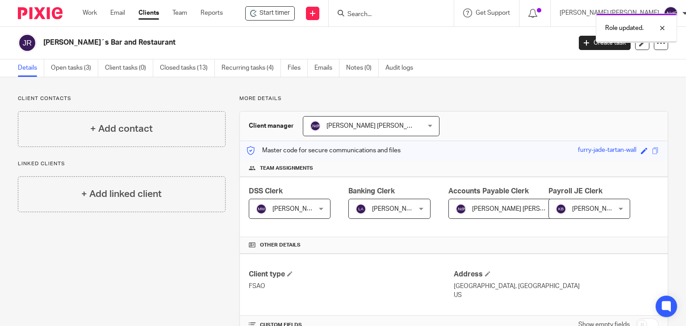
click at [406, 206] on span "[PERSON_NAME]" at bounding box center [396, 209] width 49 height 6
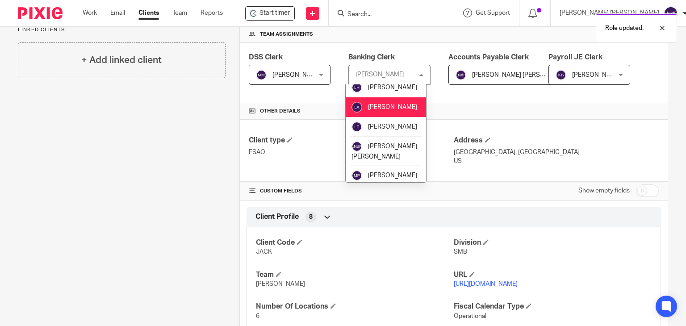
scroll to position [492, 0]
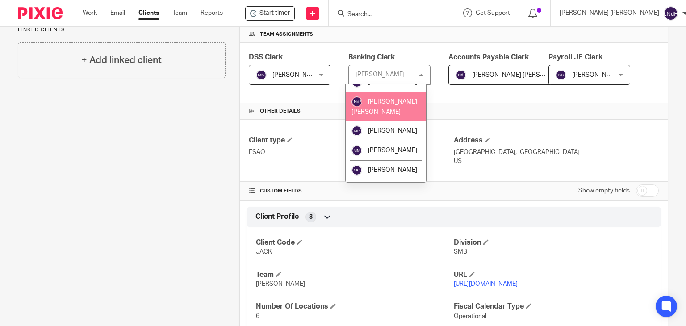
click at [379, 121] on li "[PERSON_NAME] [PERSON_NAME]" at bounding box center [386, 106] width 80 height 29
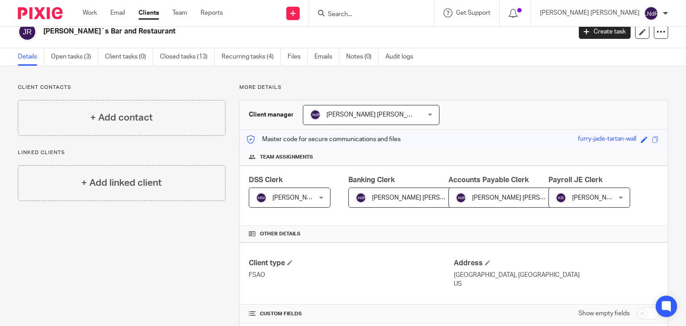
scroll to position [45, 0]
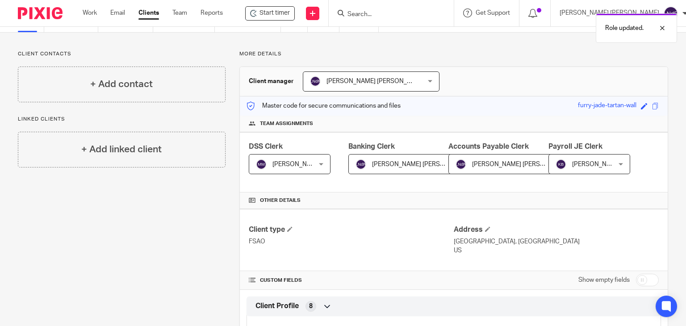
click at [586, 161] on span "[PERSON_NAME]" at bounding box center [597, 164] width 49 height 6
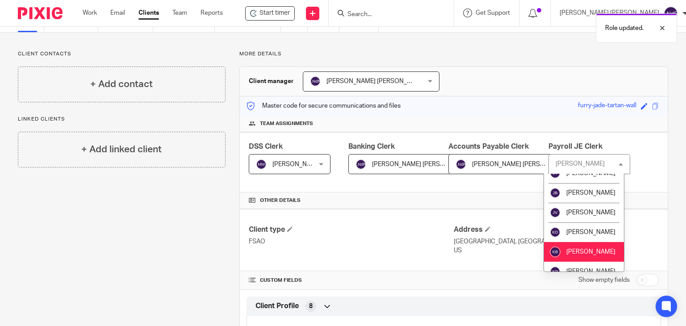
scroll to position [358, 0]
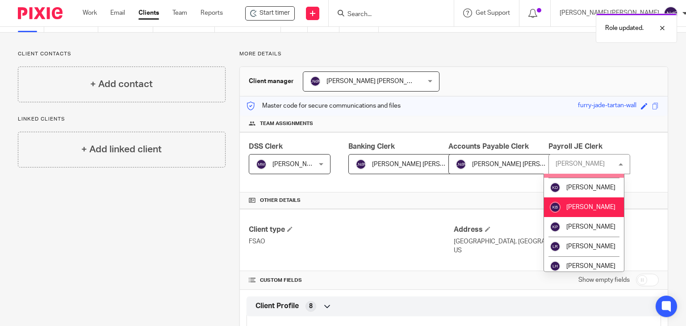
click at [582, 171] on span "[PERSON_NAME]" at bounding box center [591, 168] width 49 height 6
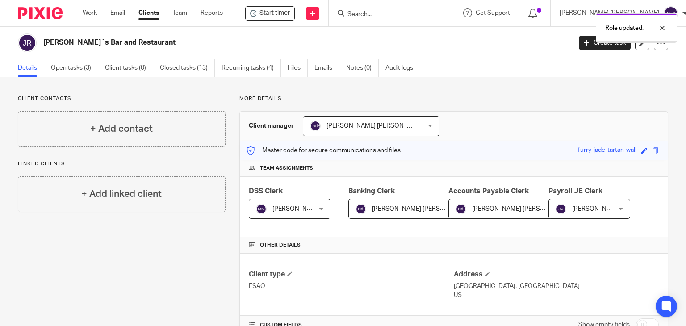
click at [649, 181] on div "DSS Clerk [PERSON_NAME] [PERSON_NAME] Not selected [PERSON_NAME] [PERSON_NAME] …" at bounding box center [454, 207] width 428 height 60
click at [151, 16] on link "Clients" at bounding box center [149, 12] width 21 height 9
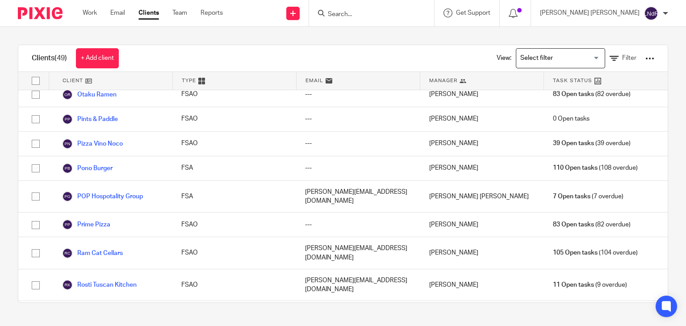
scroll to position [670, 0]
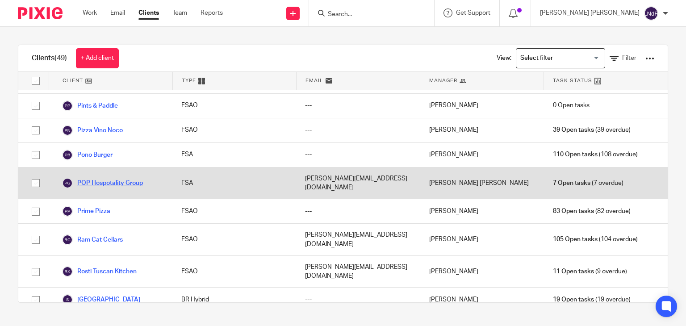
click at [122, 178] on link "POP Hospotality Group" at bounding box center [102, 183] width 81 height 11
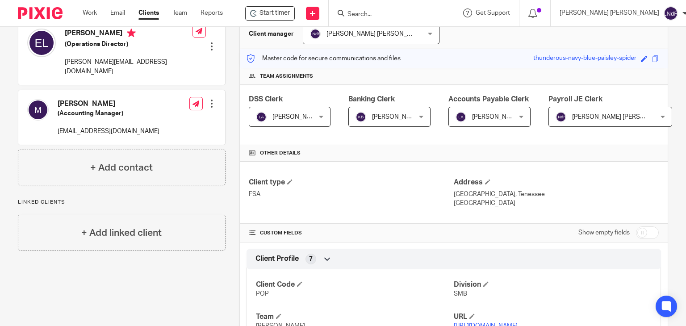
scroll to position [134, 0]
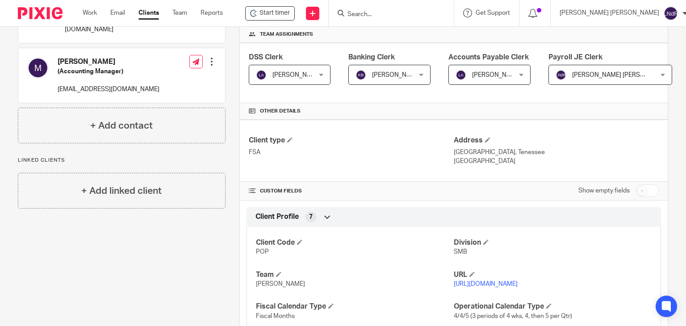
click at [304, 81] on span "Luis Aramburo" at bounding box center [285, 74] width 59 height 19
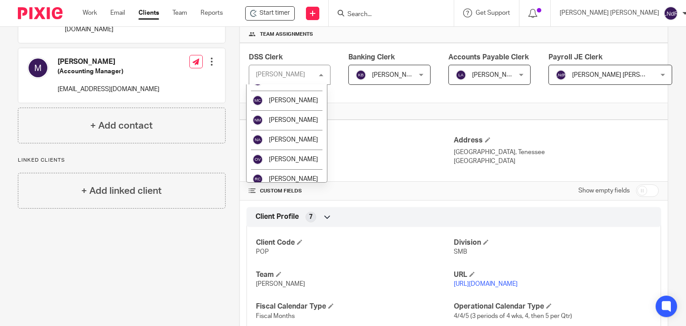
scroll to position [626, 0]
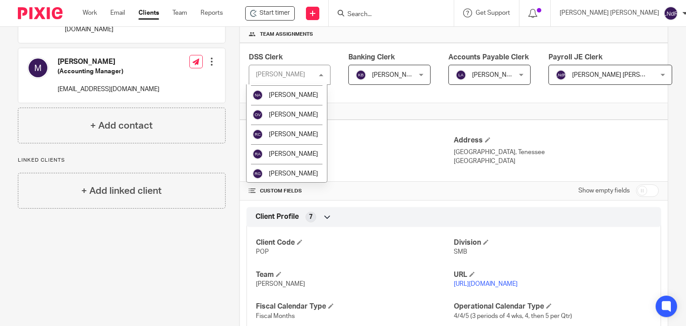
click at [287, 26] on li "Michael Maughan" at bounding box center [287, 17] width 80 height 20
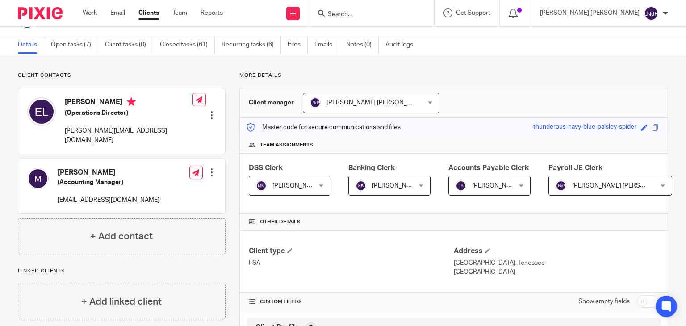
scroll to position [45, 0]
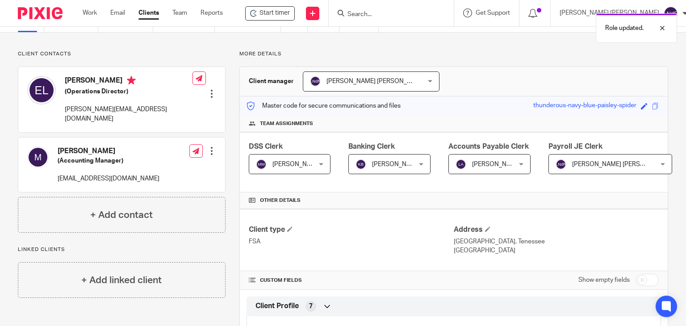
click at [496, 167] on span "[PERSON_NAME]" at bounding box center [485, 164] width 59 height 19
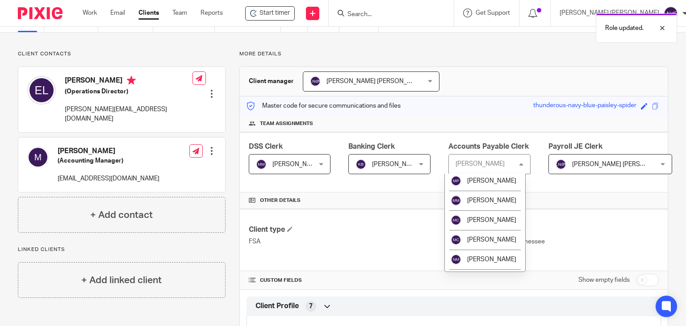
scroll to position [536, 0]
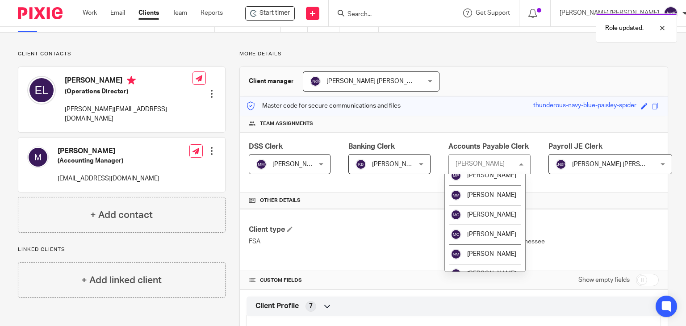
click at [493, 166] on li "[PERSON_NAME] [PERSON_NAME]" at bounding box center [485, 151] width 80 height 29
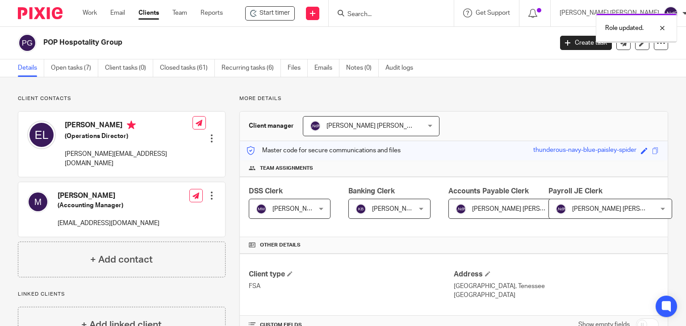
scroll to position [45, 0]
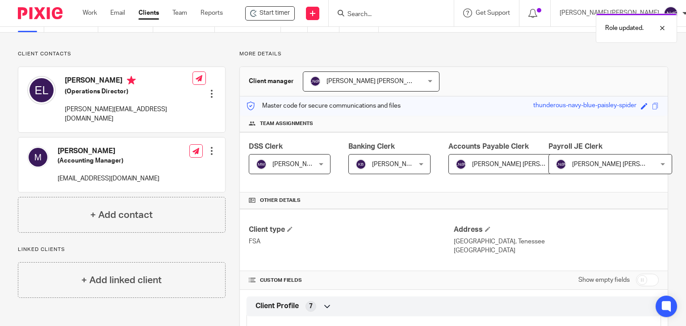
click at [589, 169] on span "[PERSON_NAME] [PERSON_NAME]" at bounding box center [602, 164] width 93 height 19
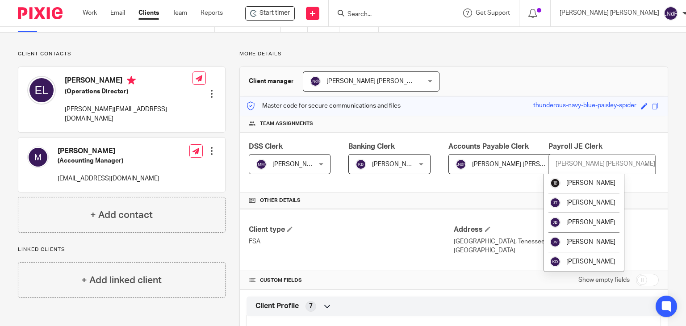
scroll to position [268, 0]
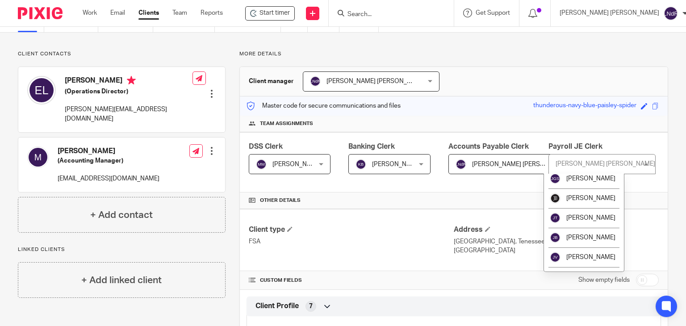
click at [580, 150] on li "[PERSON_NAME] De La [PERSON_NAME]" at bounding box center [584, 135] width 80 height 29
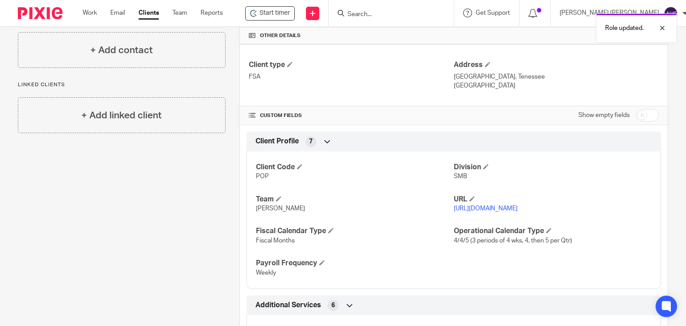
scroll to position [223, 0]
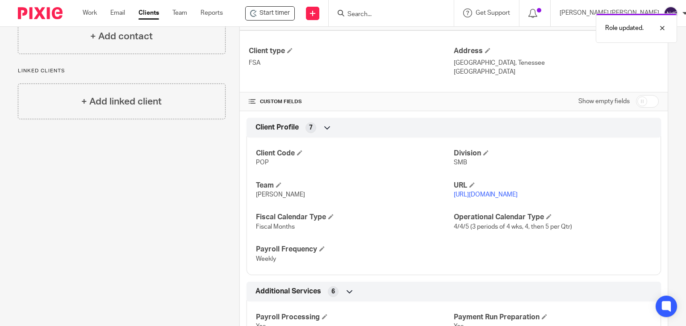
click at [151, 16] on link "Clients" at bounding box center [149, 12] width 21 height 9
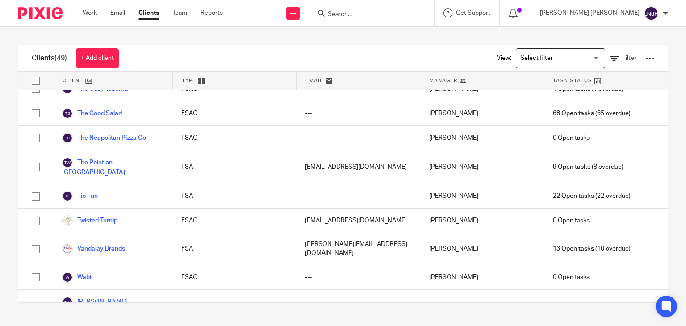
scroll to position [1028, 0]
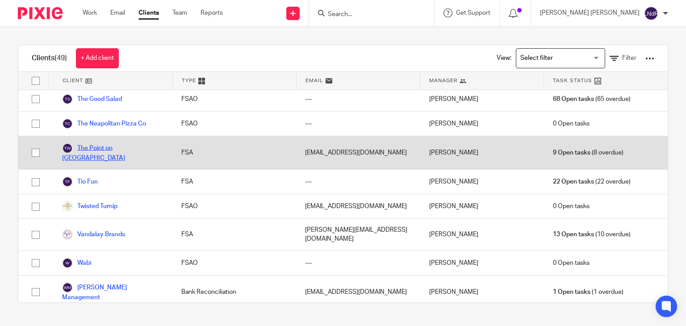
click at [126, 143] on link "The Point on [GEOGRAPHIC_DATA]" at bounding box center [112, 153] width 101 height 20
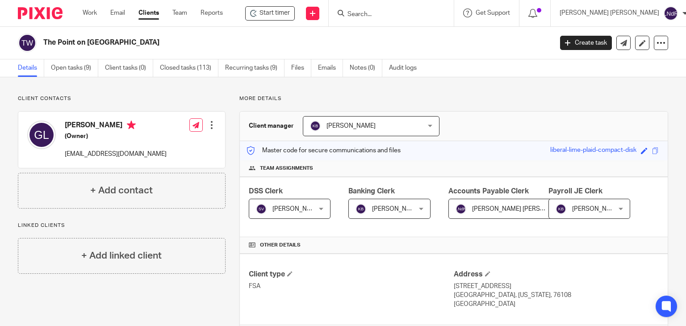
click at [416, 211] on div "Kayla Banks Kayla Banks" at bounding box center [390, 209] width 82 height 20
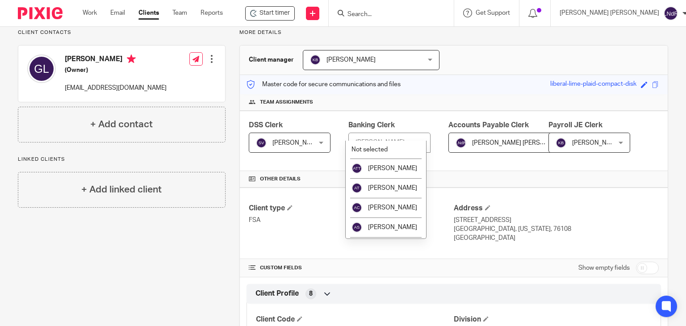
scroll to position [89, 0]
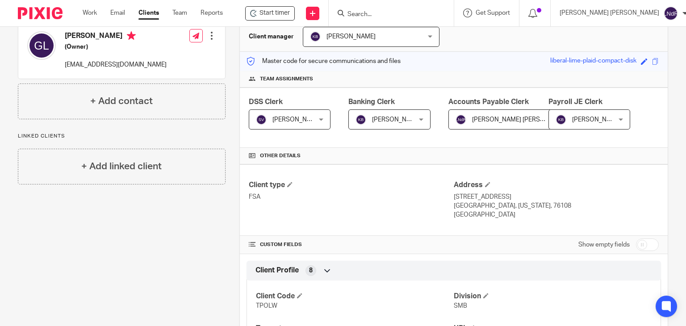
click at [476, 152] on h4 "Other details" at bounding box center [454, 155] width 410 height 7
click at [503, 148] on div "Other details" at bounding box center [454, 156] width 428 height 17
click at [187, 15] on link "Team" at bounding box center [180, 12] width 15 height 9
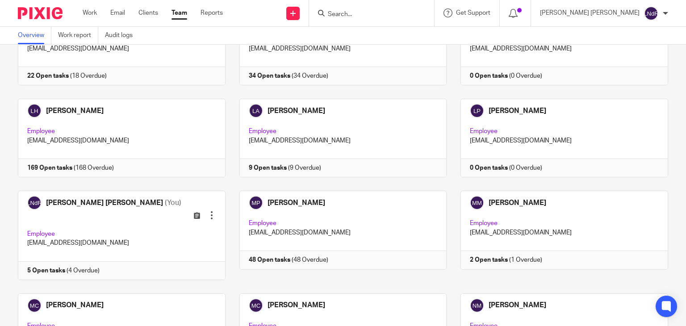
scroll to position [670, 0]
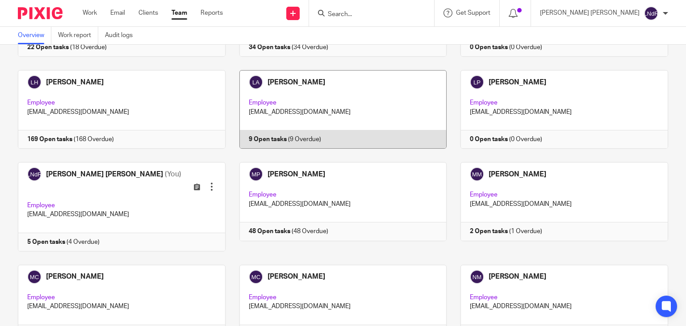
click at [354, 116] on link at bounding box center [337, 109] width 222 height 79
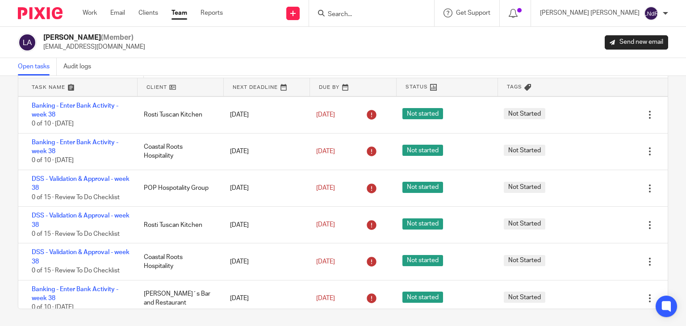
scroll to position [119, 0]
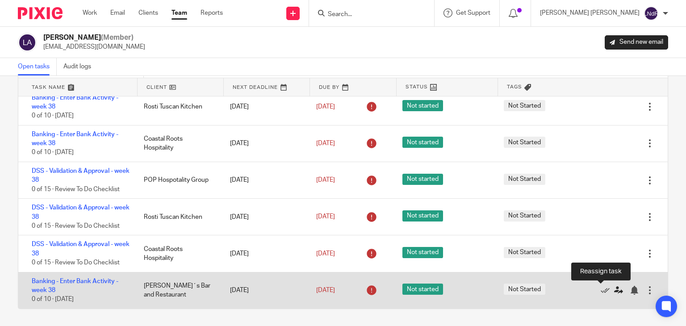
click at [615, 290] on icon at bounding box center [619, 290] width 9 height 9
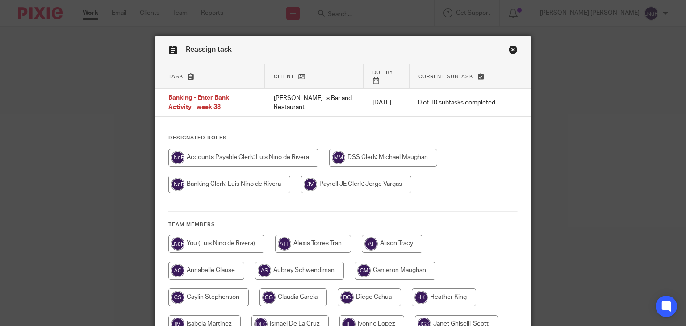
click at [250, 180] on input "radio" at bounding box center [229, 185] width 122 height 18
radio input "true"
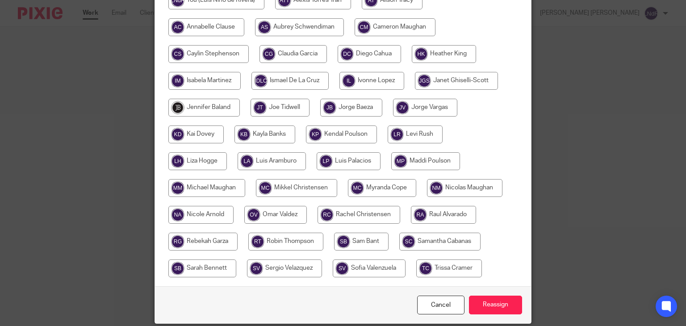
scroll to position [268, 0]
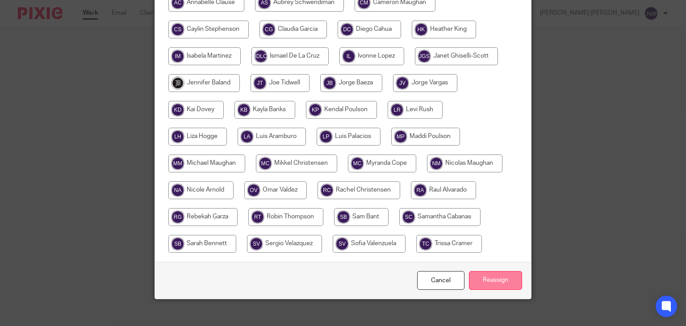
click at [484, 271] on input "Reassign" at bounding box center [495, 280] width 53 height 19
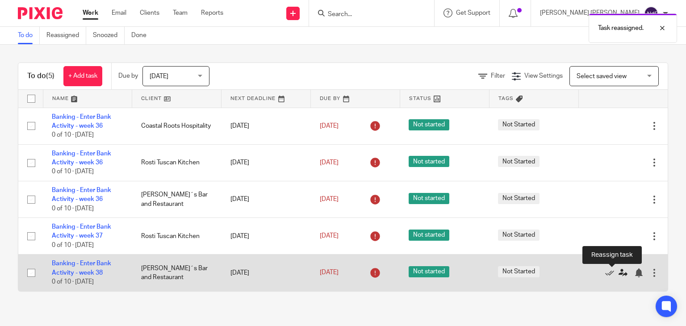
click at [619, 275] on icon at bounding box center [623, 273] width 9 height 9
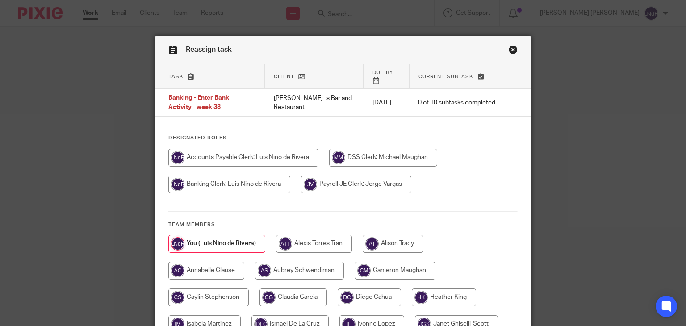
click at [245, 179] on input "radio" at bounding box center [229, 185] width 122 height 18
radio input "true"
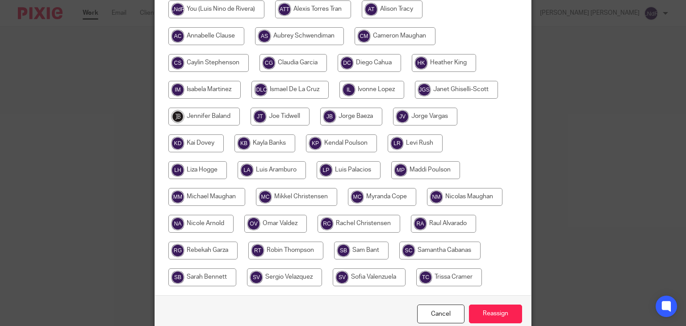
scroll to position [270, 0]
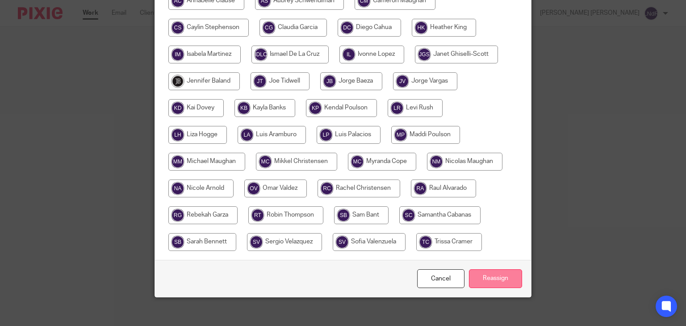
click at [488, 271] on input "Reassign" at bounding box center [495, 278] width 53 height 19
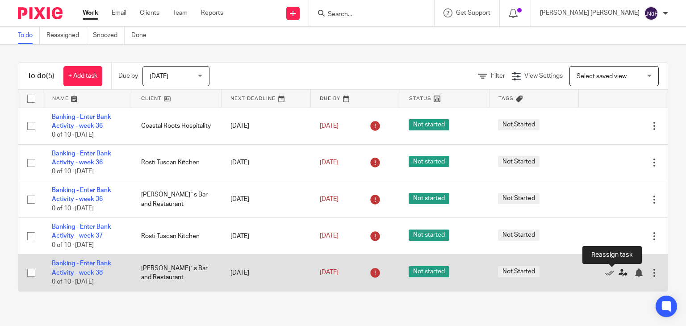
click at [619, 276] on icon at bounding box center [623, 273] width 9 height 9
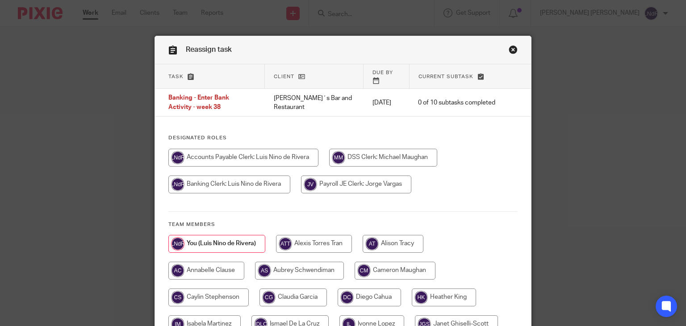
click at [220, 179] on input "radio" at bounding box center [229, 185] width 122 height 18
radio input "true"
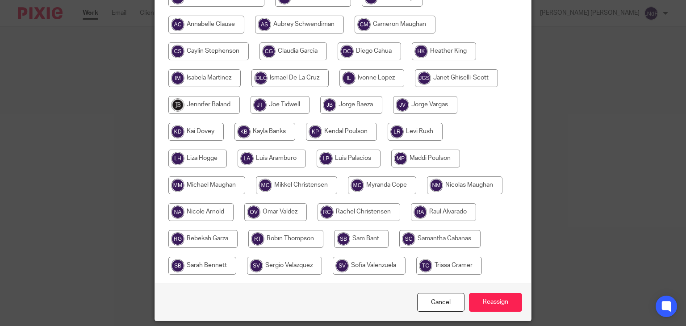
scroll to position [268, 0]
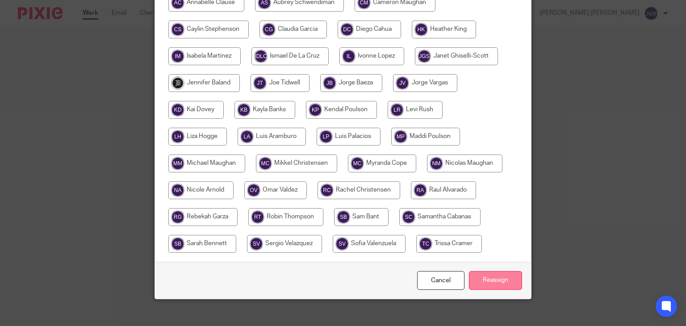
click at [495, 275] on input "Reassign" at bounding box center [495, 280] width 53 height 19
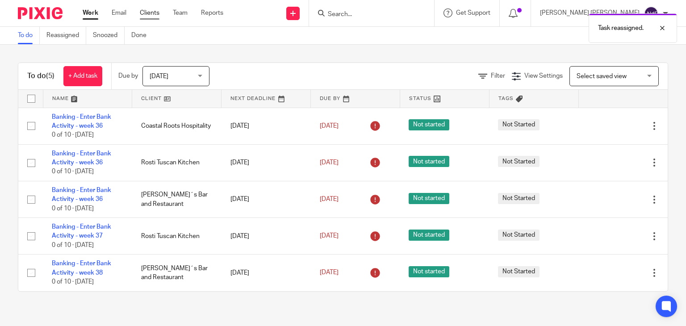
click at [149, 13] on link "Clients" at bounding box center [150, 12] width 20 height 9
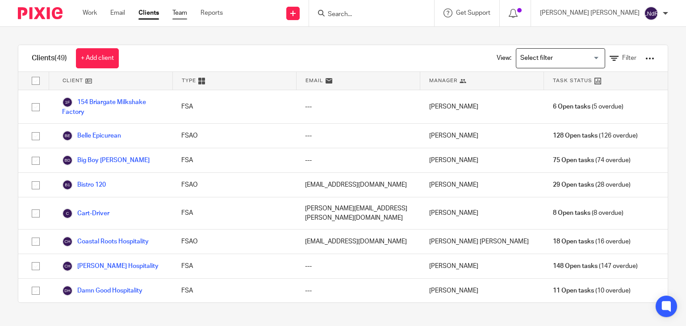
click at [186, 17] on link "Team" at bounding box center [180, 12] width 15 height 9
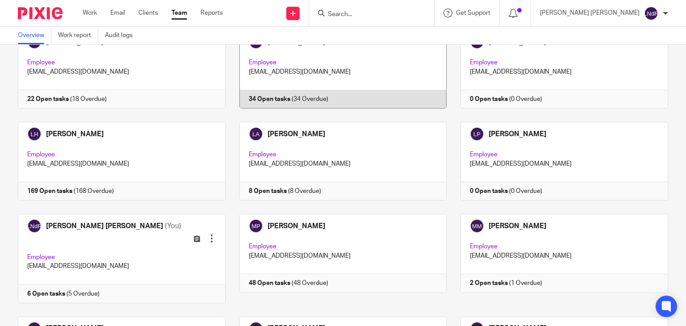
scroll to position [670, 0]
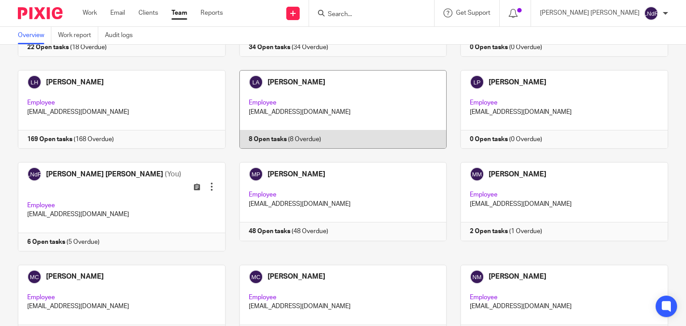
click at [354, 113] on link at bounding box center [337, 109] width 222 height 79
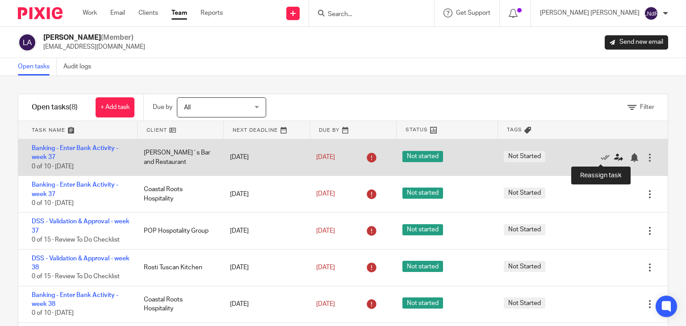
click at [615, 157] on icon at bounding box center [619, 157] width 9 height 9
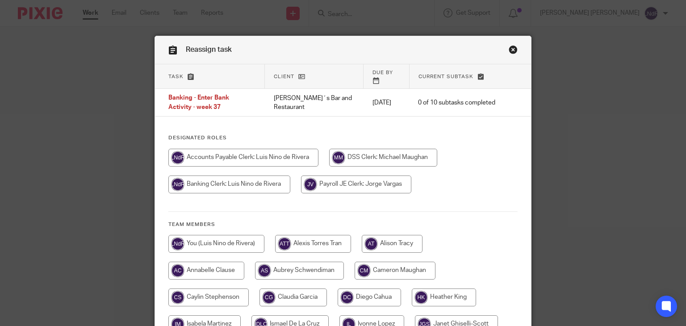
click at [247, 178] on input "radio" at bounding box center [229, 185] width 122 height 18
radio input "true"
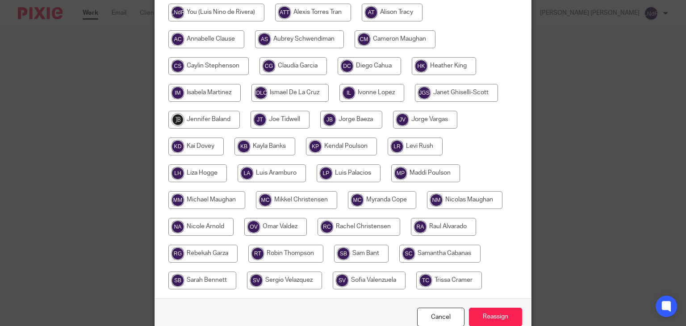
scroll to position [223, 0]
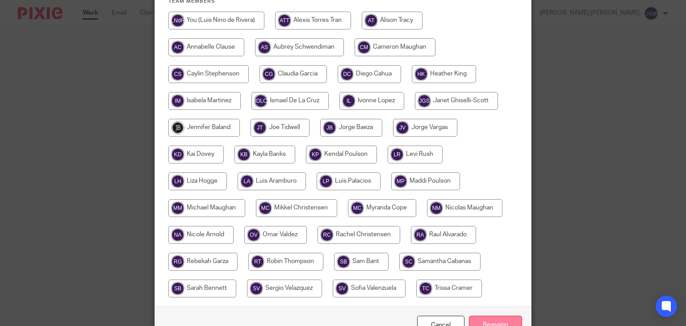
click at [499, 318] on input "Reassign" at bounding box center [495, 325] width 53 height 19
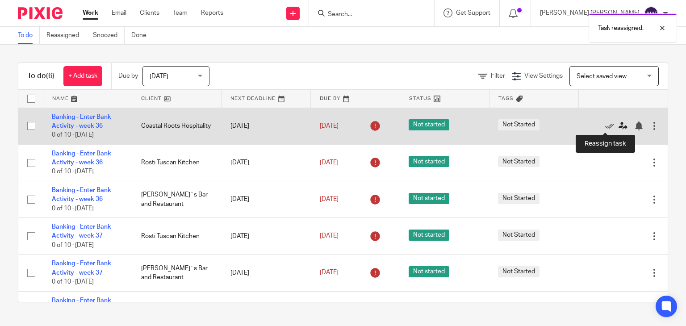
click at [619, 128] on icon at bounding box center [623, 126] width 9 height 9
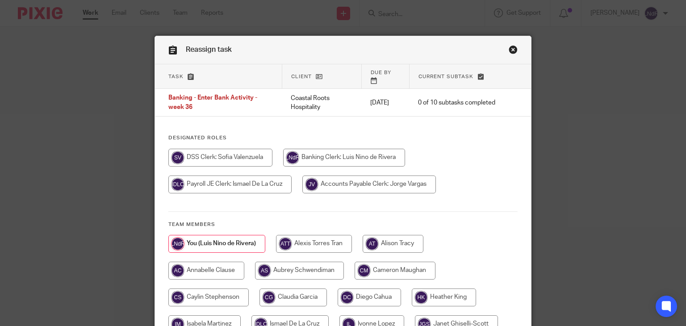
click at [324, 153] on input "radio" at bounding box center [344, 158] width 122 height 18
radio input "true"
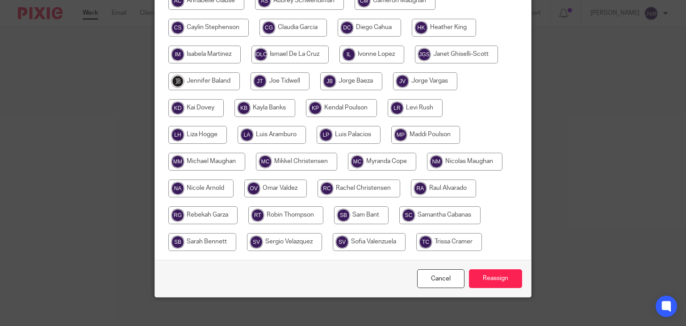
scroll to position [270, 0]
click at [500, 276] on input "Reassign" at bounding box center [495, 278] width 53 height 19
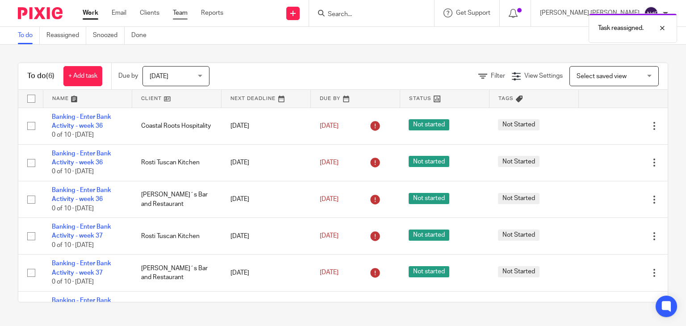
click at [179, 15] on link "Team" at bounding box center [180, 12] width 15 height 9
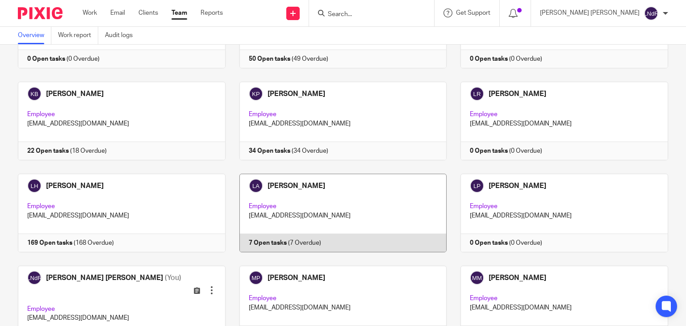
scroll to position [626, 0]
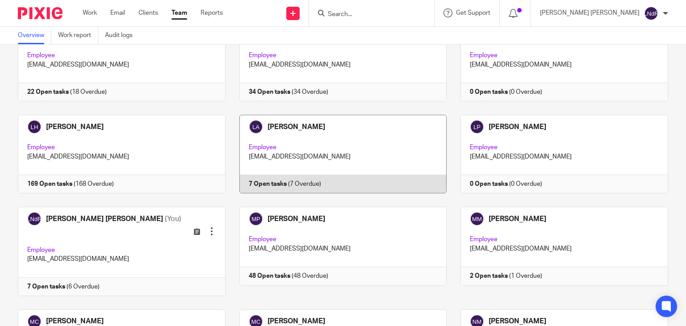
click at [396, 153] on link at bounding box center [337, 154] width 222 height 79
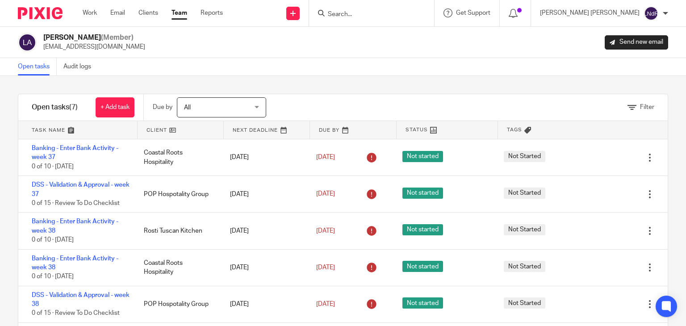
scroll to position [43, 0]
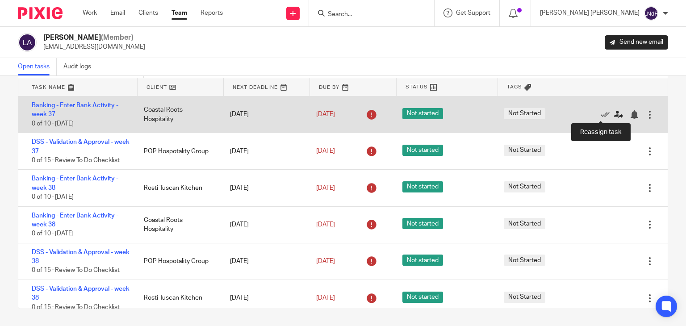
click at [615, 115] on icon at bounding box center [619, 114] width 9 height 9
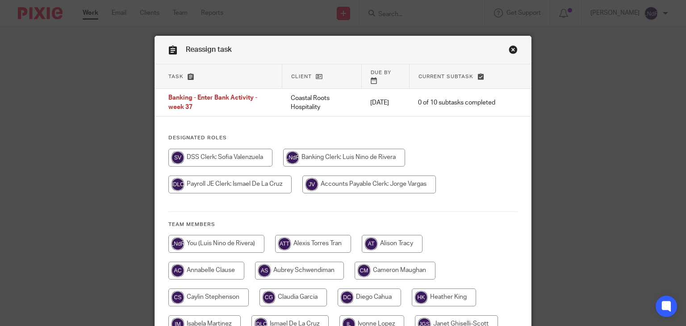
click at [360, 154] on input "radio" at bounding box center [344, 158] width 122 height 18
radio input "true"
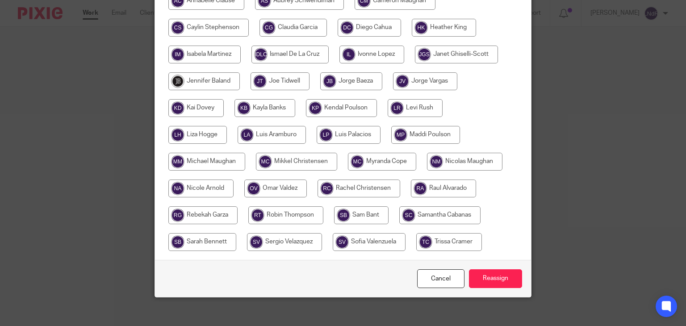
scroll to position [270, 0]
click at [502, 276] on input "Reassign" at bounding box center [495, 278] width 53 height 19
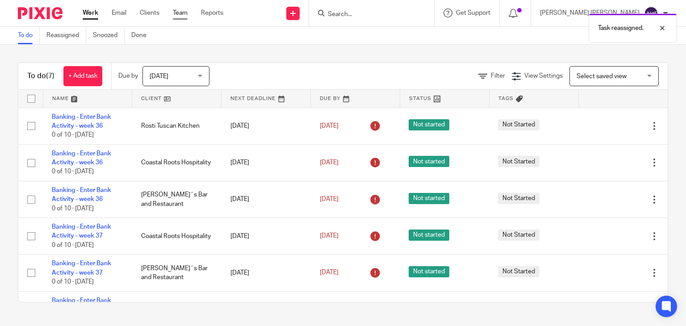
click at [179, 14] on link "Team" at bounding box center [180, 12] width 15 height 9
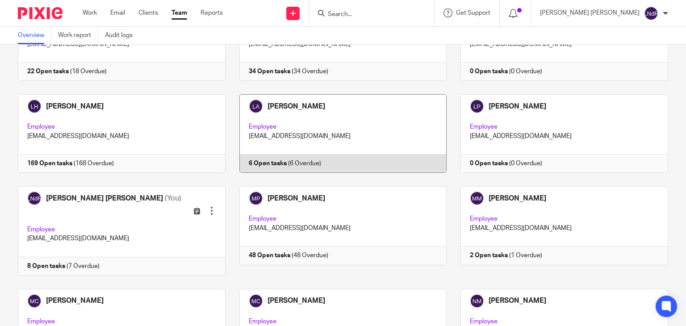
scroll to position [670, 0]
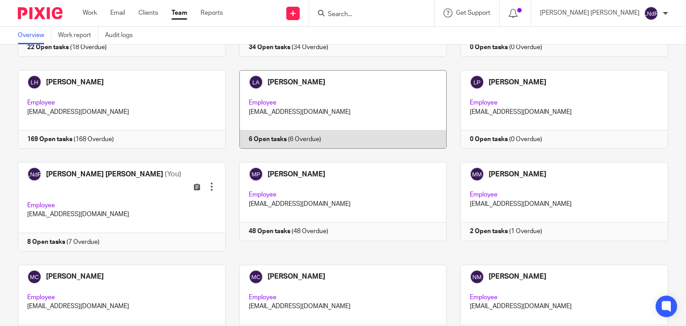
click at [388, 107] on link at bounding box center [337, 109] width 222 height 79
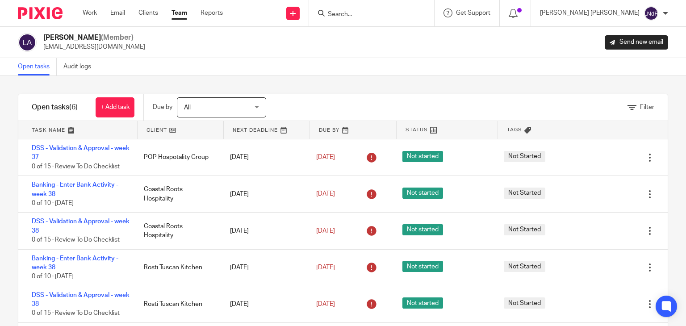
scroll to position [43, 0]
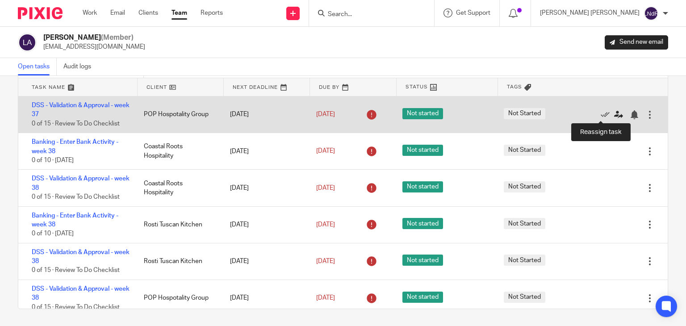
click at [615, 113] on icon at bounding box center [619, 114] width 9 height 9
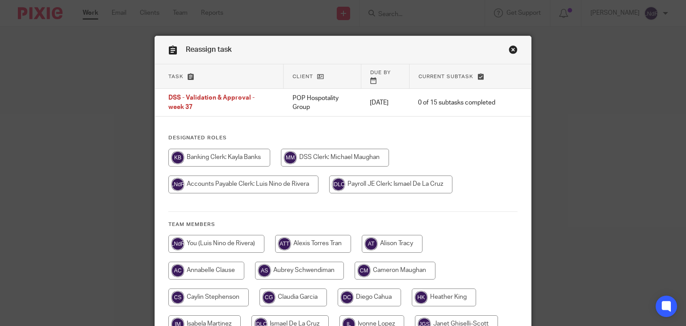
click at [322, 156] on input "radio" at bounding box center [335, 158] width 108 height 18
radio input "true"
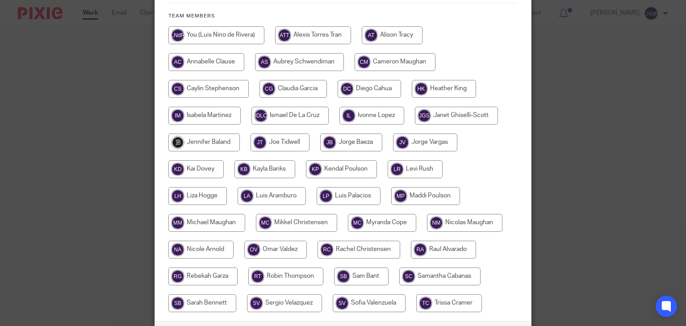
scroll to position [223, 0]
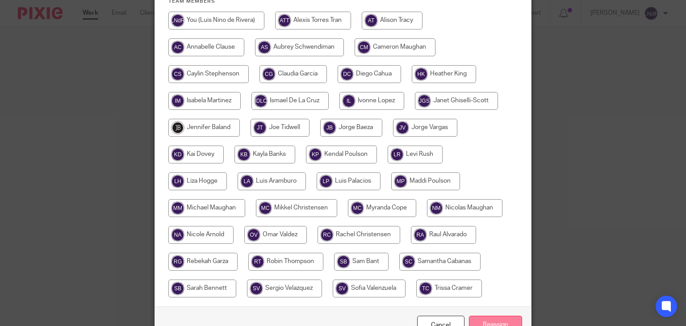
click at [493, 316] on input "Reassign" at bounding box center [495, 325] width 53 height 19
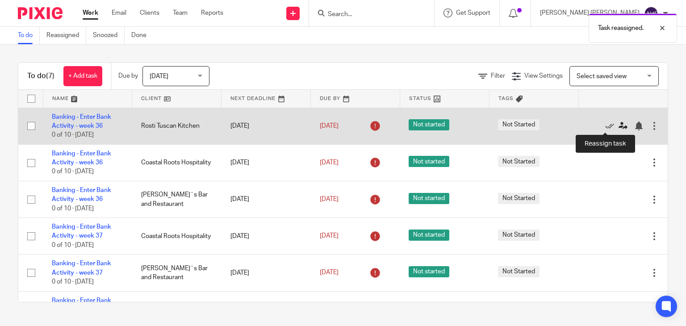
click at [619, 126] on icon at bounding box center [623, 126] width 9 height 9
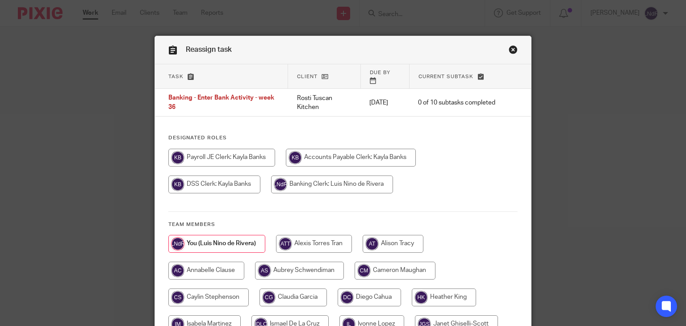
click at [318, 176] on input "radio" at bounding box center [332, 185] width 122 height 18
radio input "true"
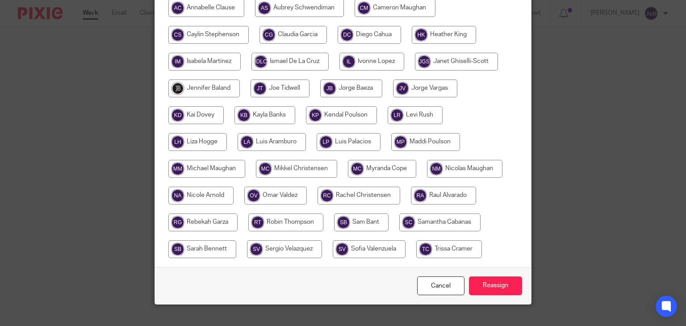
scroll to position [268, 0]
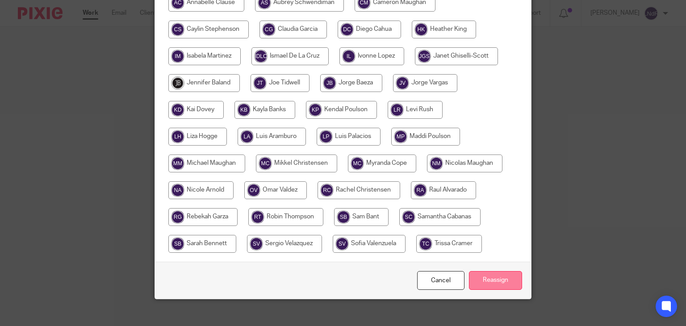
click at [486, 272] on input "Reassign" at bounding box center [495, 280] width 53 height 19
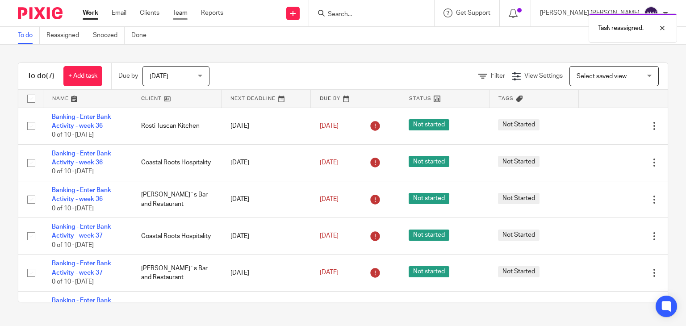
click at [181, 12] on link "Team" at bounding box center [180, 12] width 15 height 9
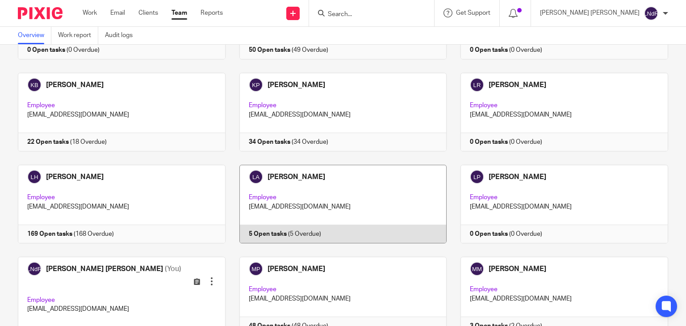
scroll to position [581, 0]
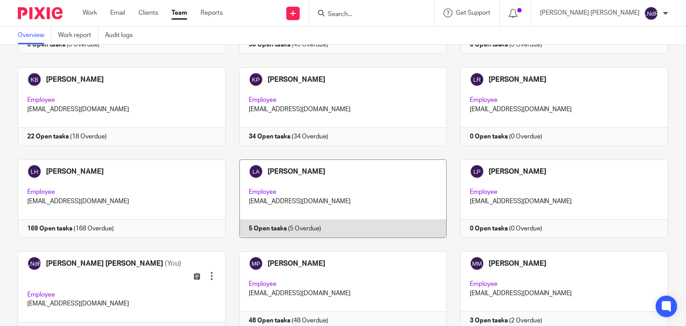
click at [320, 179] on link at bounding box center [337, 199] width 222 height 79
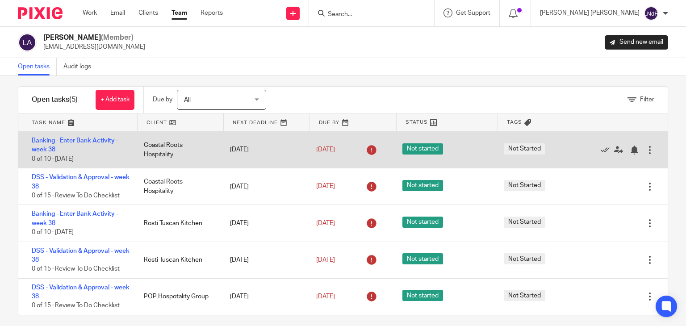
scroll to position [15, 0]
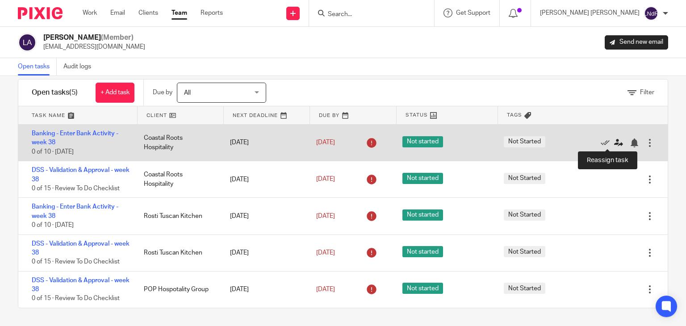
click at [615, 143] on icon at bounding box center [619, 143] width 9 height 9
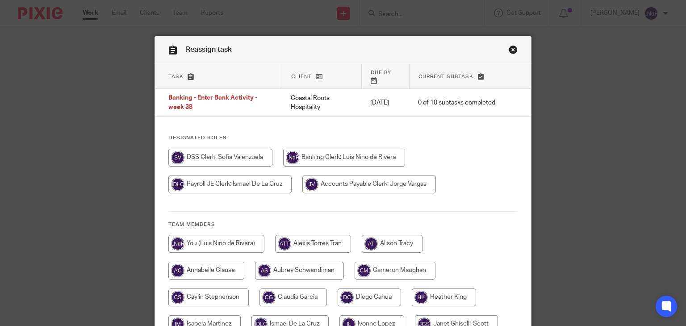
click at [343, 149] on input "radio" at bounding box center [344, 158] width 122 height 18
radio input "true"
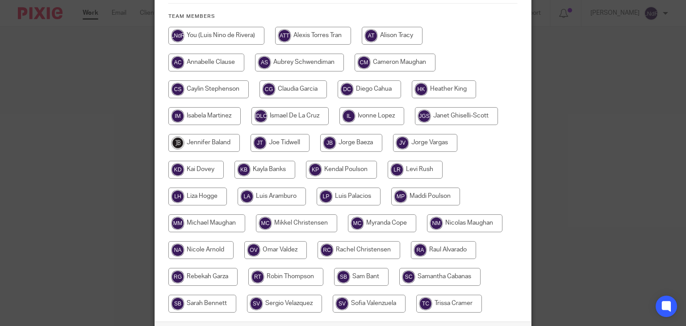
scroll to position [268, 0]
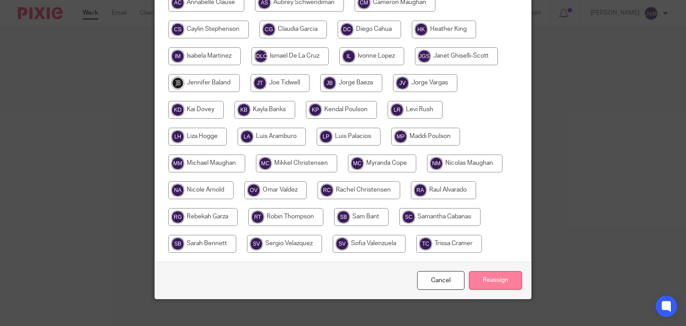
click at [501, 275] on input "Reassign" at bounding box center [495, 280] width 53 height 19
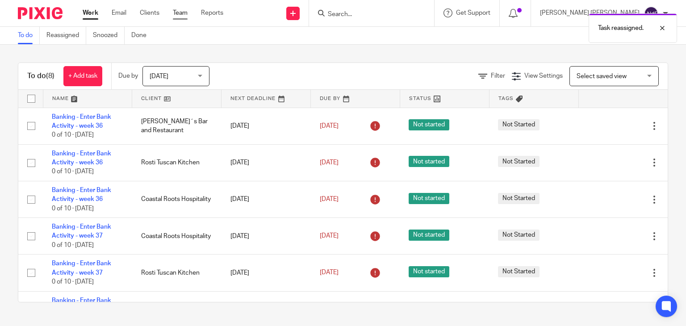
click at [182, 13] on link "Team" at bounding box center [180, 12] width 15 height 9
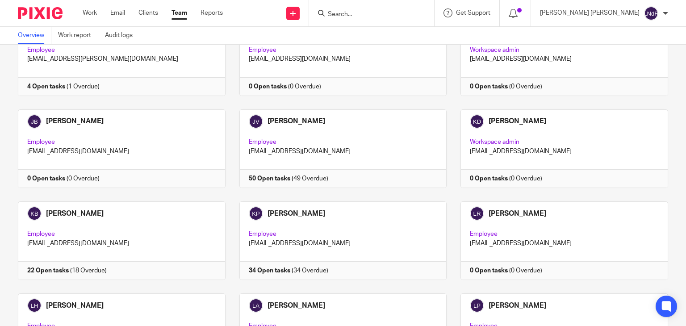
scroll to position [536, 0]
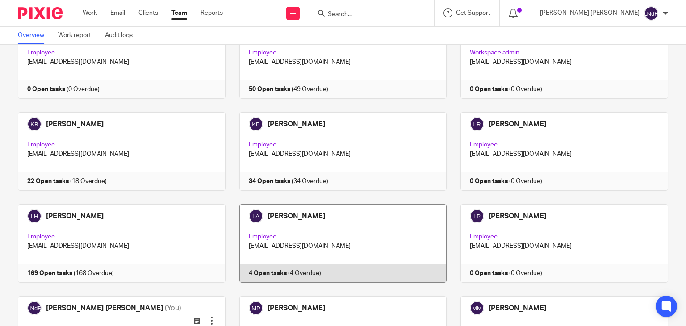
click at [314, 242] on link at bounding box center [337, 243] width 222 height 79
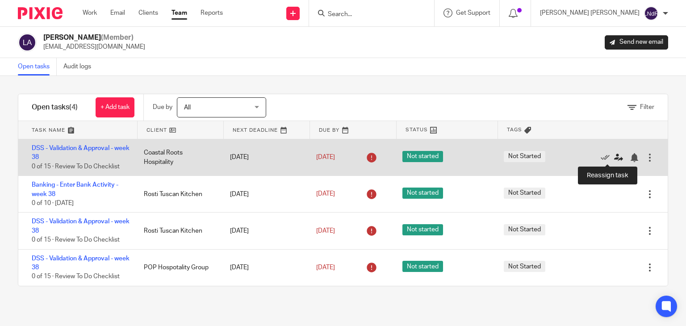
click at [615, 158] on icon at bounding box center [619, 157] width 9 height 9
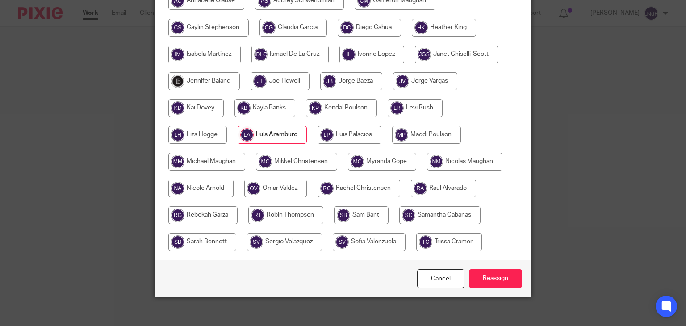
scroll to position [270, 0]
click at [371, 236] on input "radio" at bounding box center [369, 242] width 73 height 18
radio input "true"
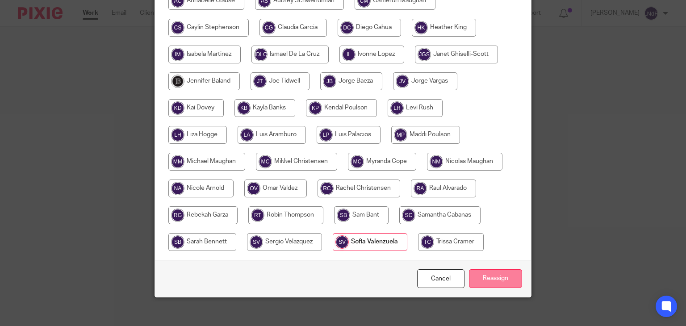
click at [495, 271] on input "Reassign" at bounding box center [495, 278] width 53 height 19
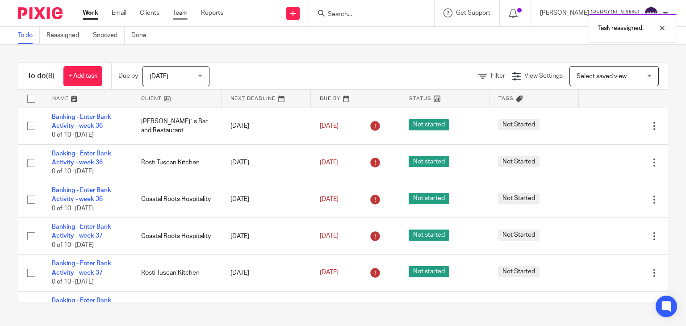
click at [183, 12] on link "Team" at bounding box center [180, 12] width 15 height 9
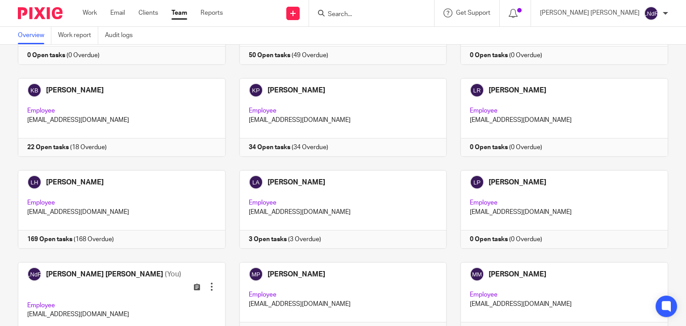
scroll to position [626, 0]
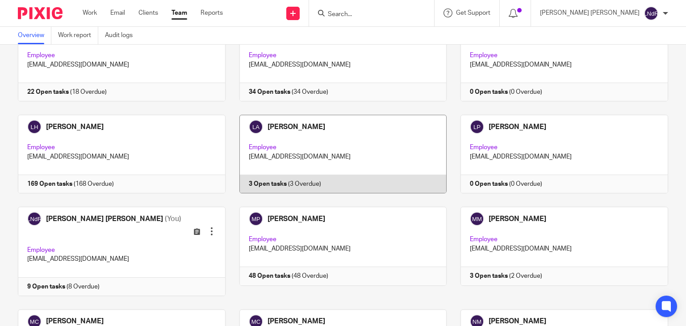
click at [335, 166] on link at bounding box center [337, 154] width 222 height 79
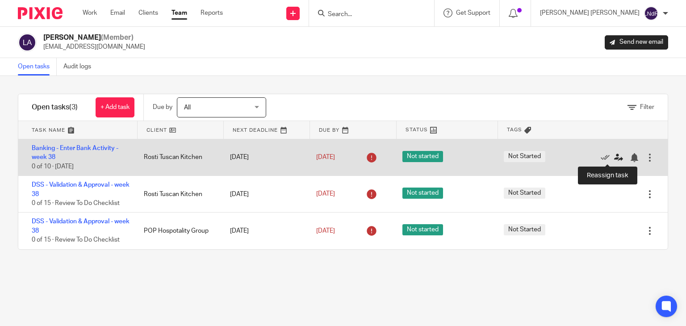
click at [615, 156] on icon at bounding box center [619, 157] width 9 height 9
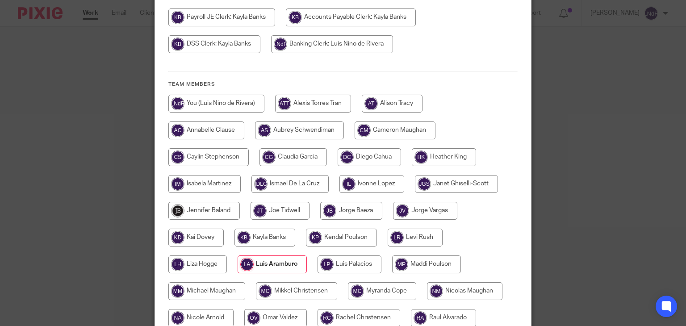
scroll to position [136, 0]
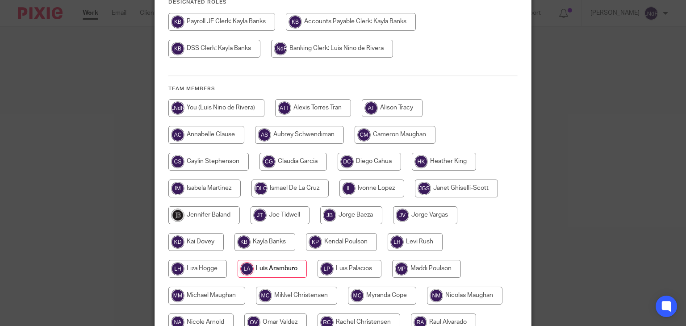
click at [336, 45] on input "radio" at bounding box center [332, 49] width 122 height 18
radio input "true"
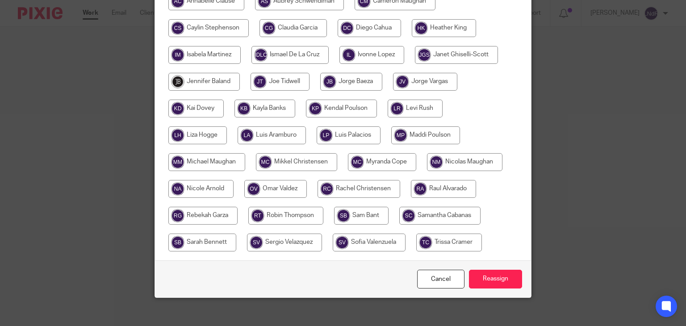
scroll to position [270, 0]
click at [495, 270] on input "Reassign" at bounding box center [495, 278] width 53 height 19
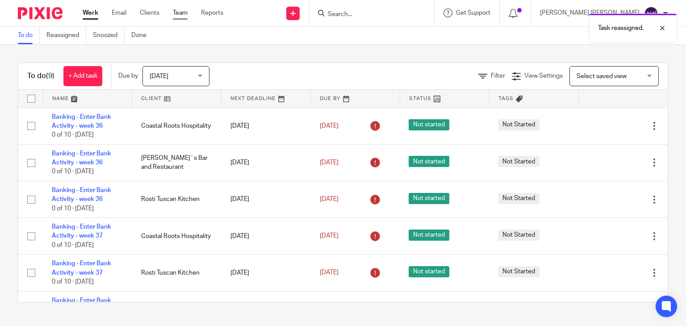
click at [178, 16] on link "Team" at bounding box center [180, 12] width 15 height 9
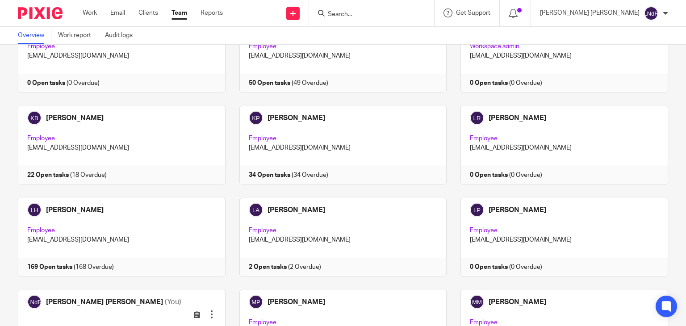
scroll to position [626, 0]
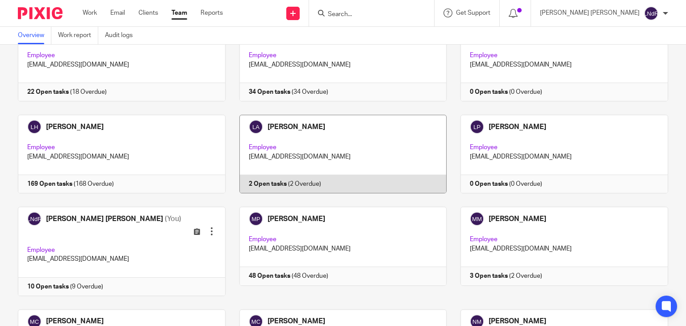
click at [349, 154] on link at bounding box center [337, 154] width 222 height 79
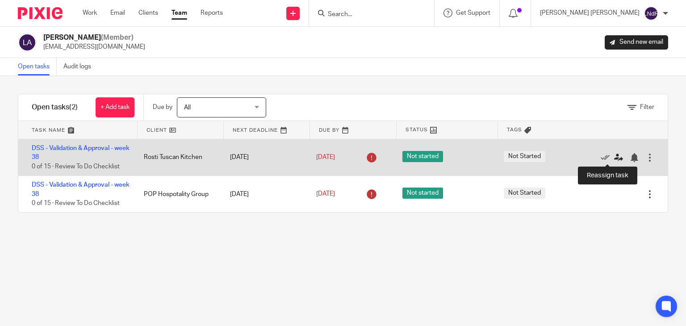
click at [615, 160] on icon at bounding box center [619, 157] width 9 height 9
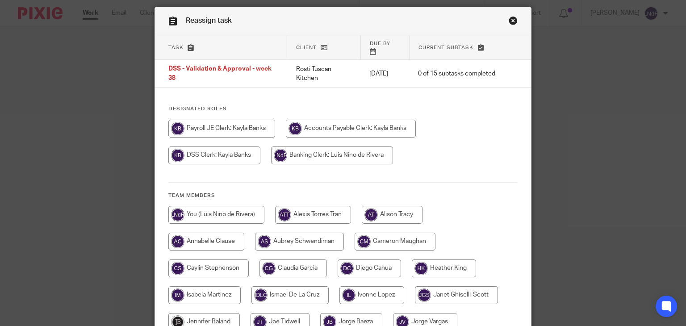
scroll to position [45, 0]
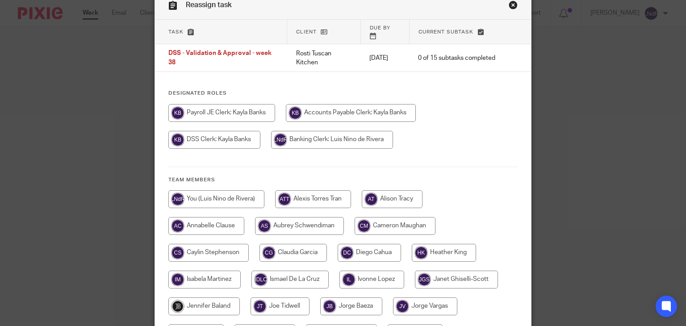
click at [335, 112] on input "radio" at bounding box center [351, 113] width 130 height 18
radio input "true"
click at [235, 131] on input "radio" at bounding box center [214, 140] width 92 height 18
radio input "true"
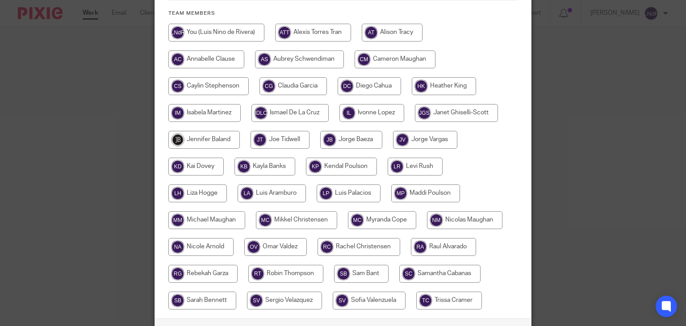
scroll to position [270, 0]
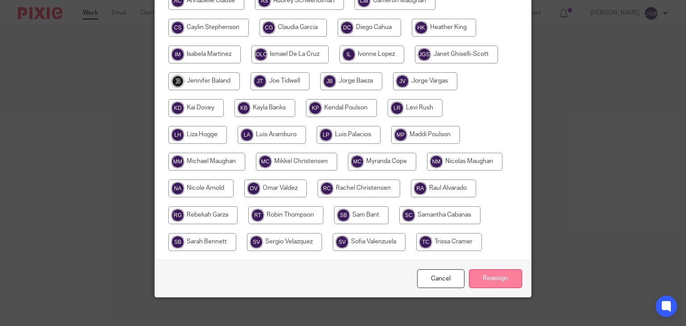
click at [496, 274] on input "Reassign" at bounding box center [495, 278] width 53 height 19
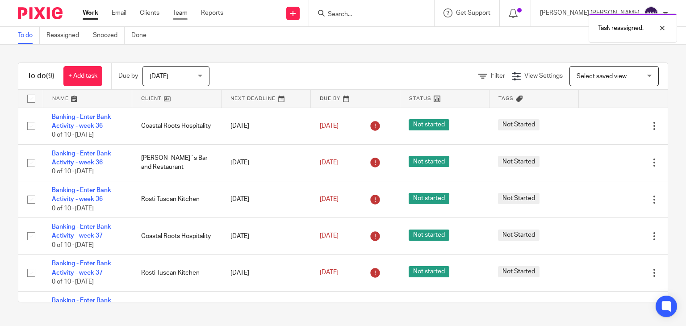
click at [178, 16] on link "Team" at bounding box center [180, 12] width 15 height 9
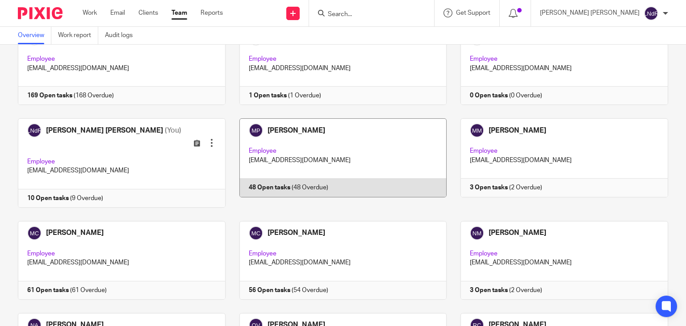
scroll to position [715, 0]
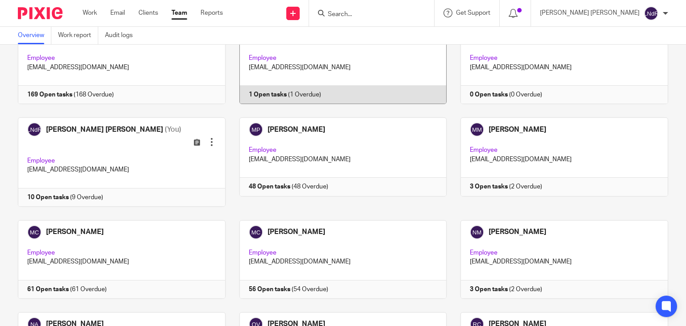
click at [364, 82] on link at bounding box center [337, 64] width 222 height 79
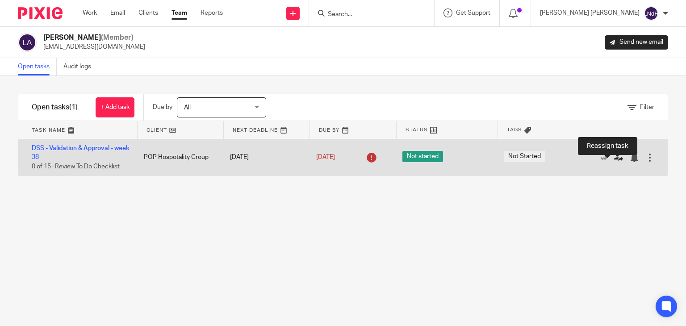
click at [615, 158] on icon at bounding box center [619, 157] width 9 height 9
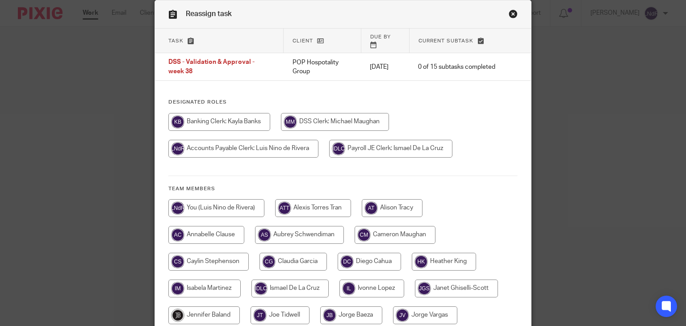
scroll to position [89, 0]
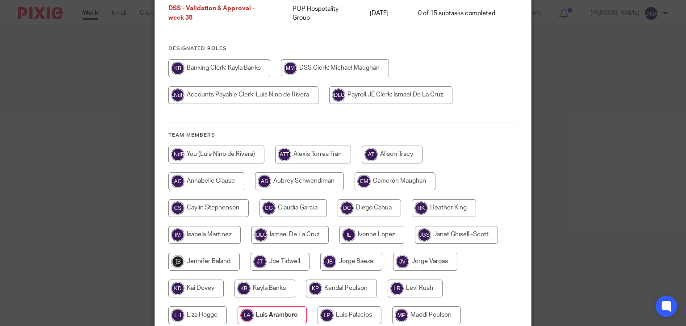
click at [344, 65] on input "radio" at bounding box center [335, 68] width 108 height 18
radio input "true"
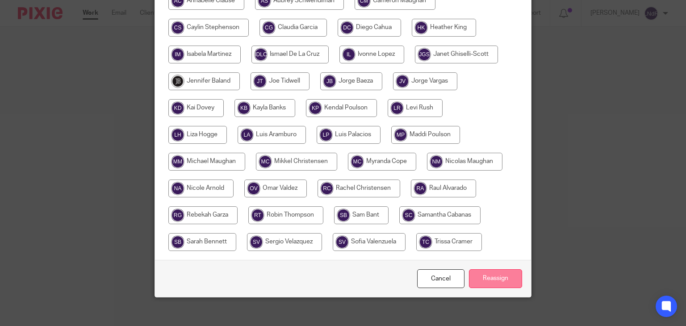
scroll to position [270, 0]
click at [495, 273] on input "Reassign" at bounding box center [495, 278] width 53 height 19
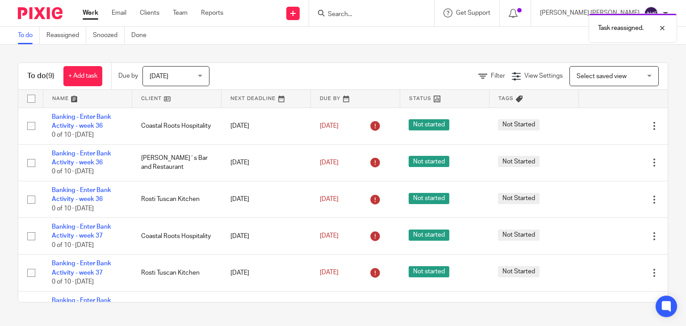
click at [374, 52] on div "To do (9) + Add task Due by [DATE] [DATE] [DATE] [DATE] This week Next week Thi…" at bounding box center [343, 183] width 686 height 276
